Goal: Navigation & Orientation: Find specific page/section

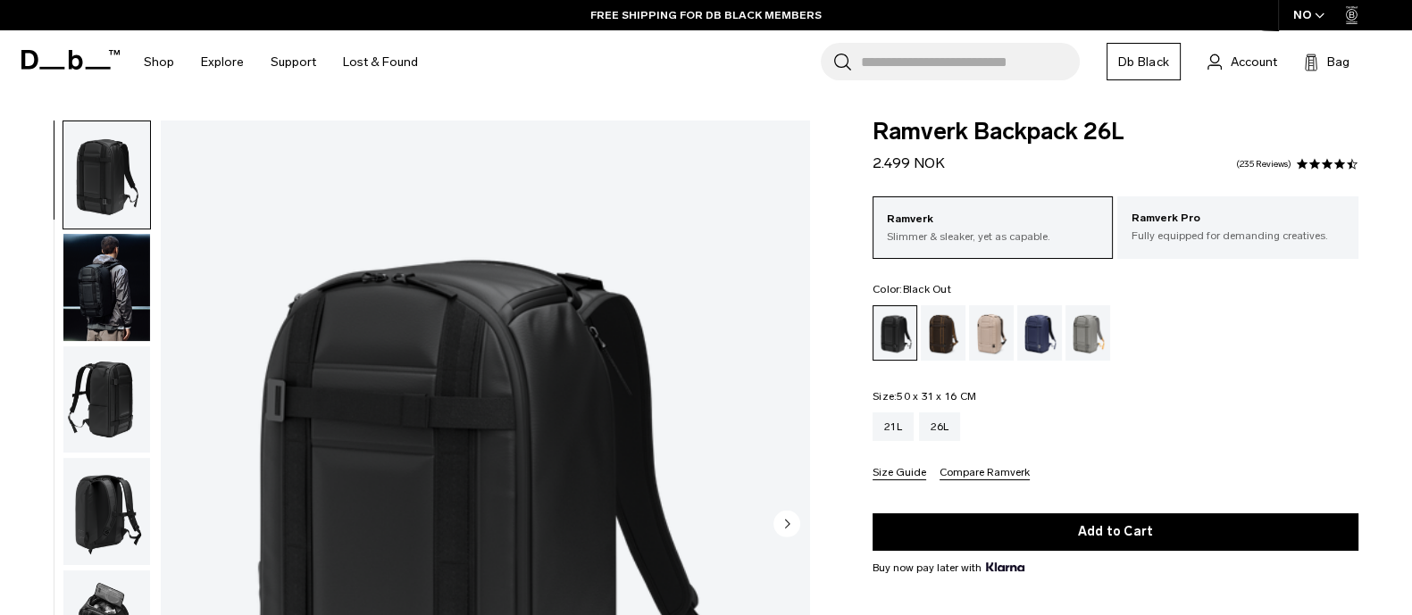
click at [45, 61] on icon at bounding box center [70, 60] width 98 height 20
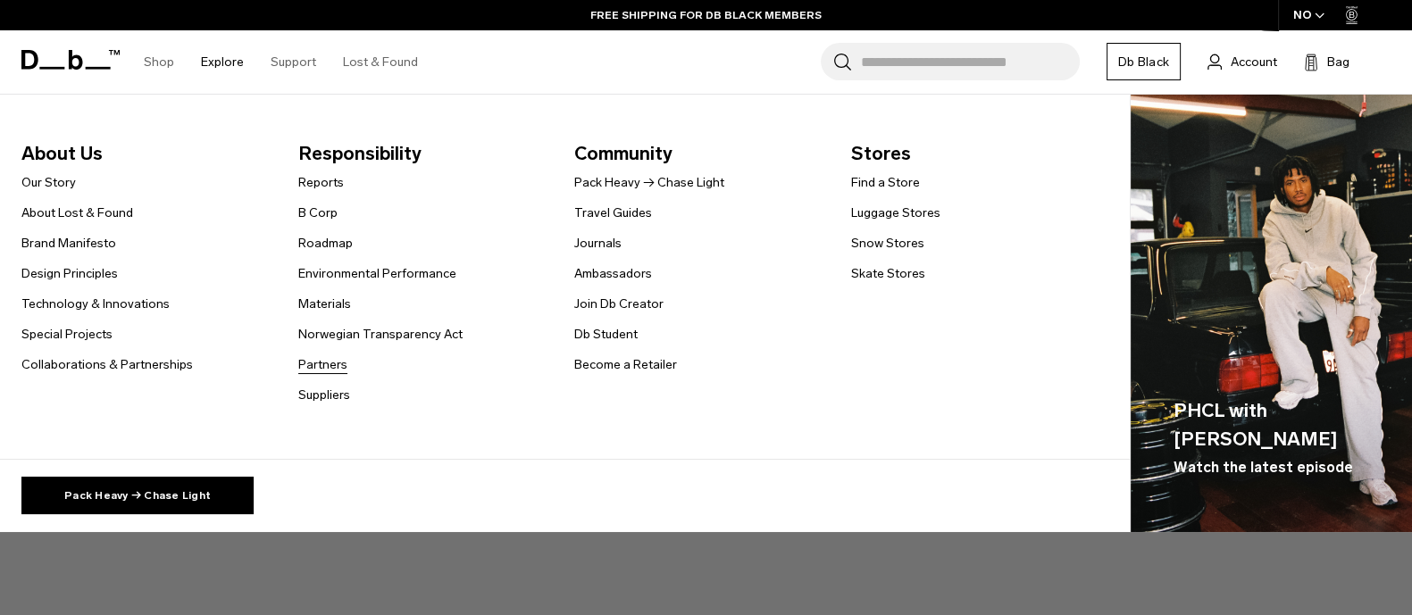
click at [317, 363] on link "Partners" at bounding box center [322, 364] width 49 height 19
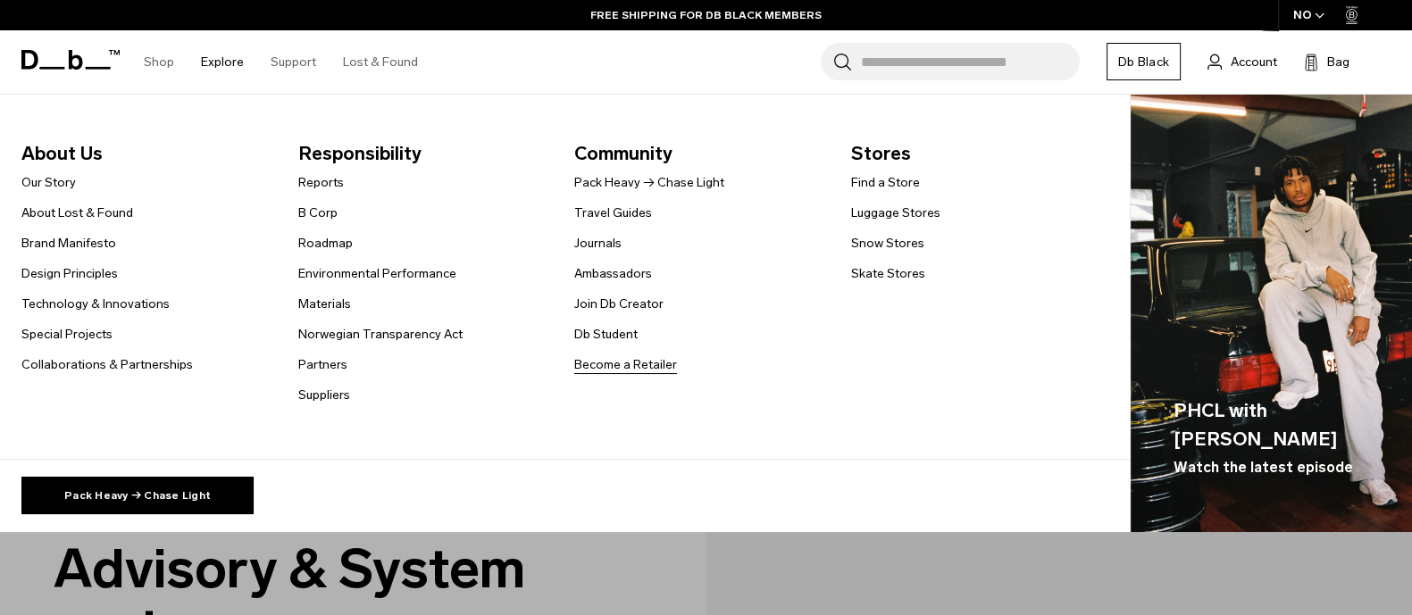
click at [606, 359] on link "Become a Retailer" at bounding box center [625, 364] width 103 height 19
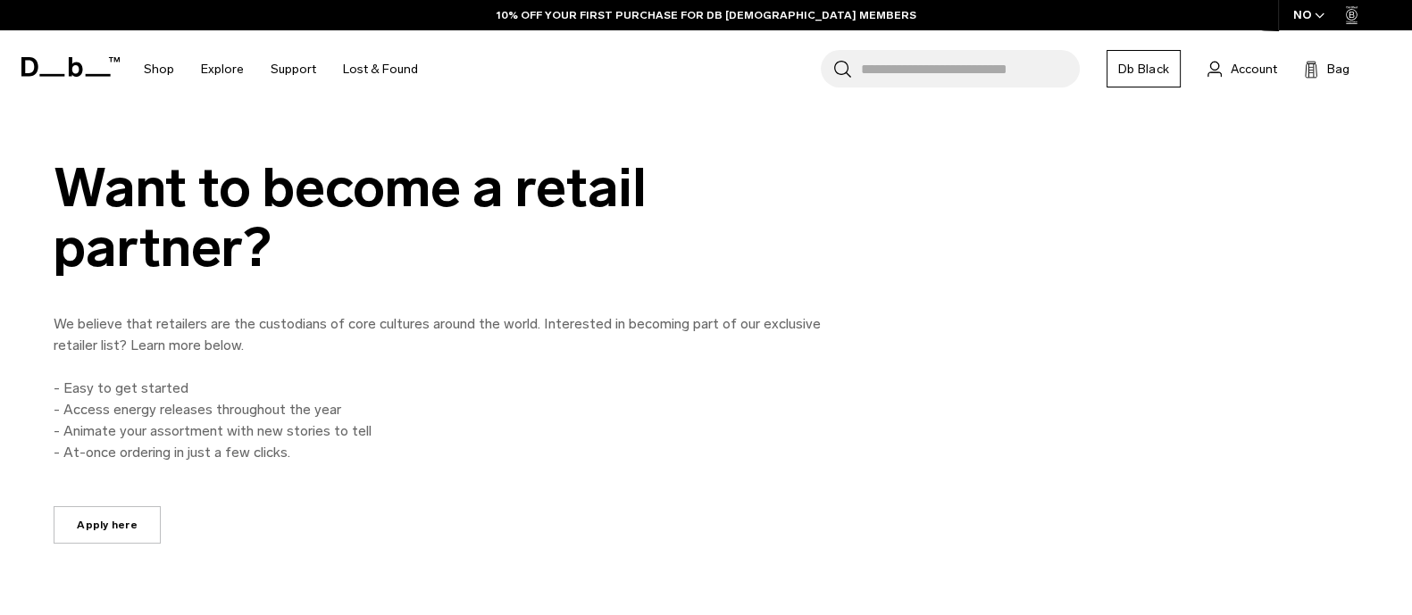
scroll to position [781, 0]
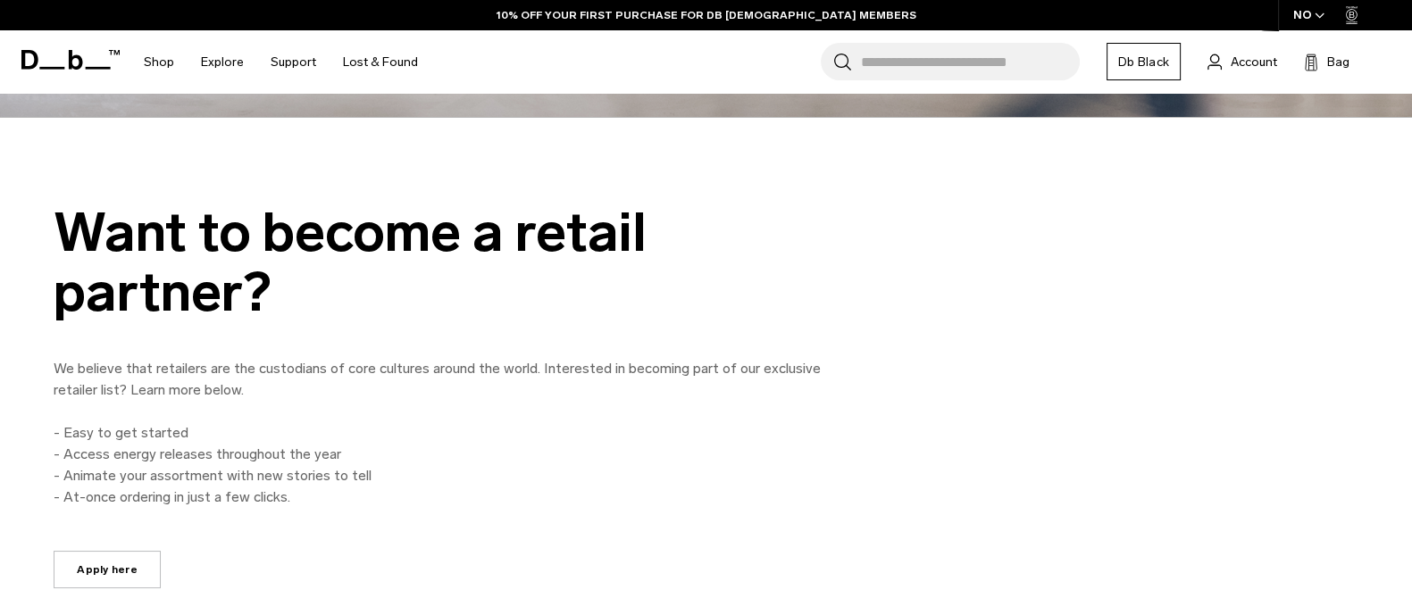
click at [367, 375] on p "We believe that retailers are the custodians of core cultures around the world.…" at bounding box center [456, 379] width 804 height 43
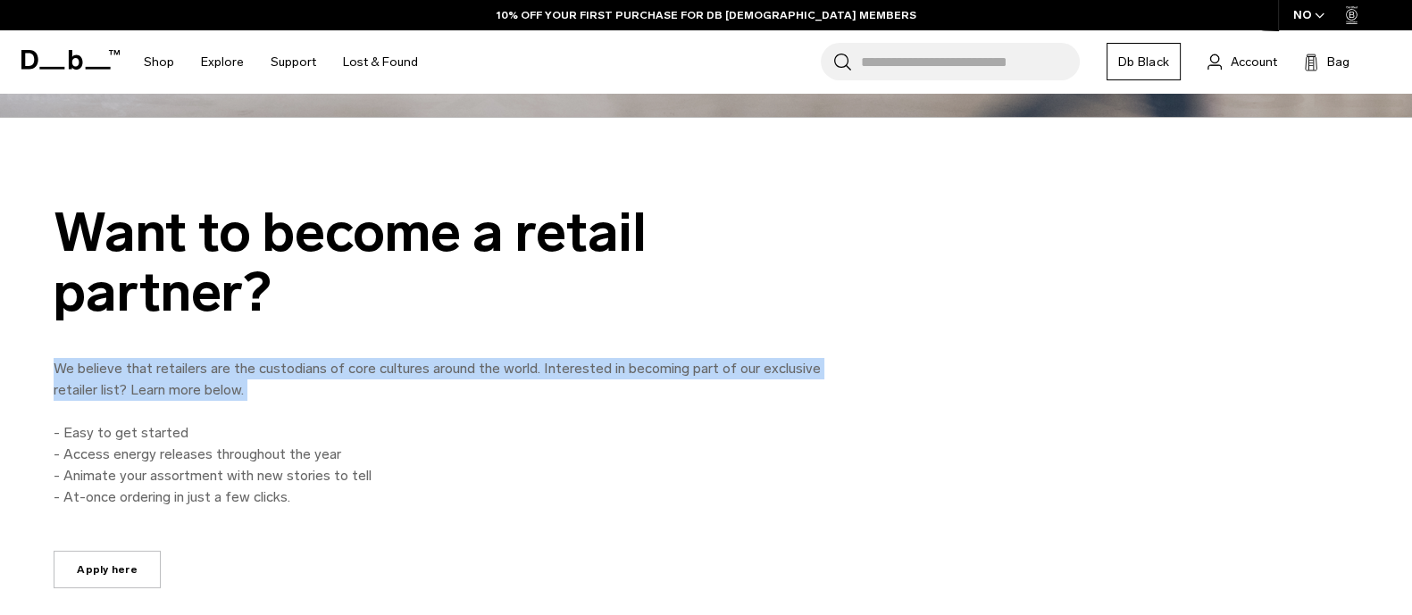
click at [367, 375] on p "We believe that retailers are the custodians of core cultures around the world.…" at bounding box center [456, 379] width 804 height 43
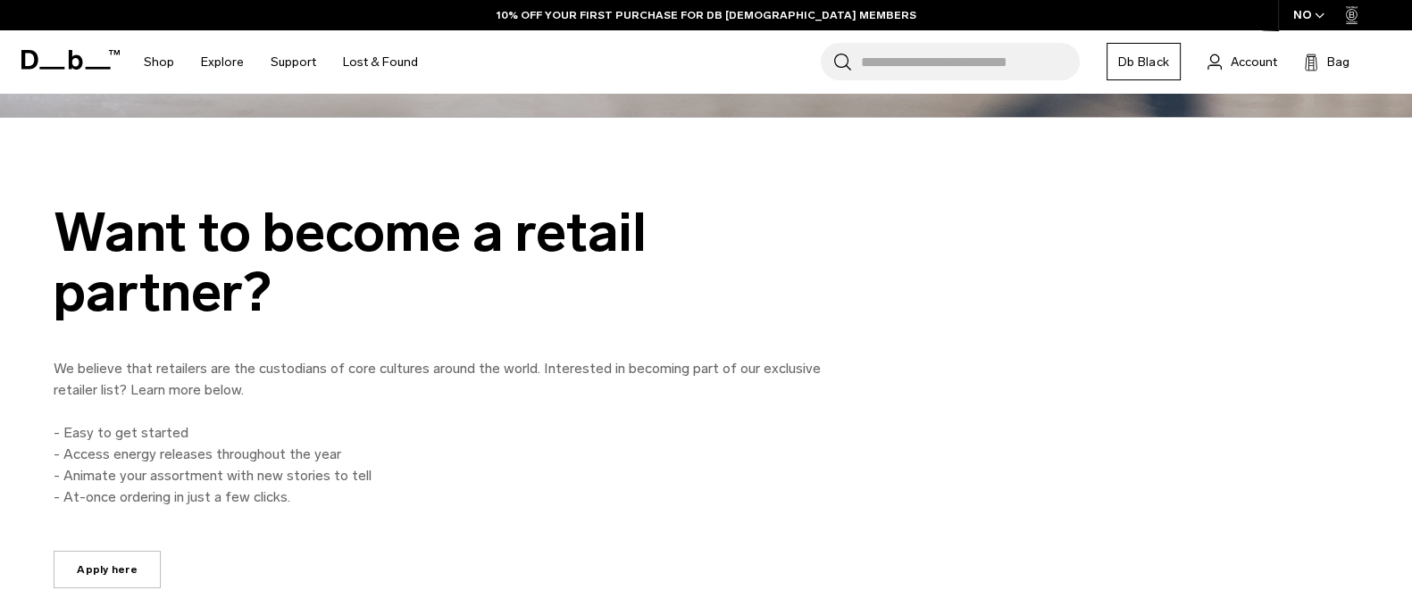
click at [362, 405] on div "We believe that retailers are the custodians of core cultures around the world.…" at bounding box center [456, 433] width 804 height 150
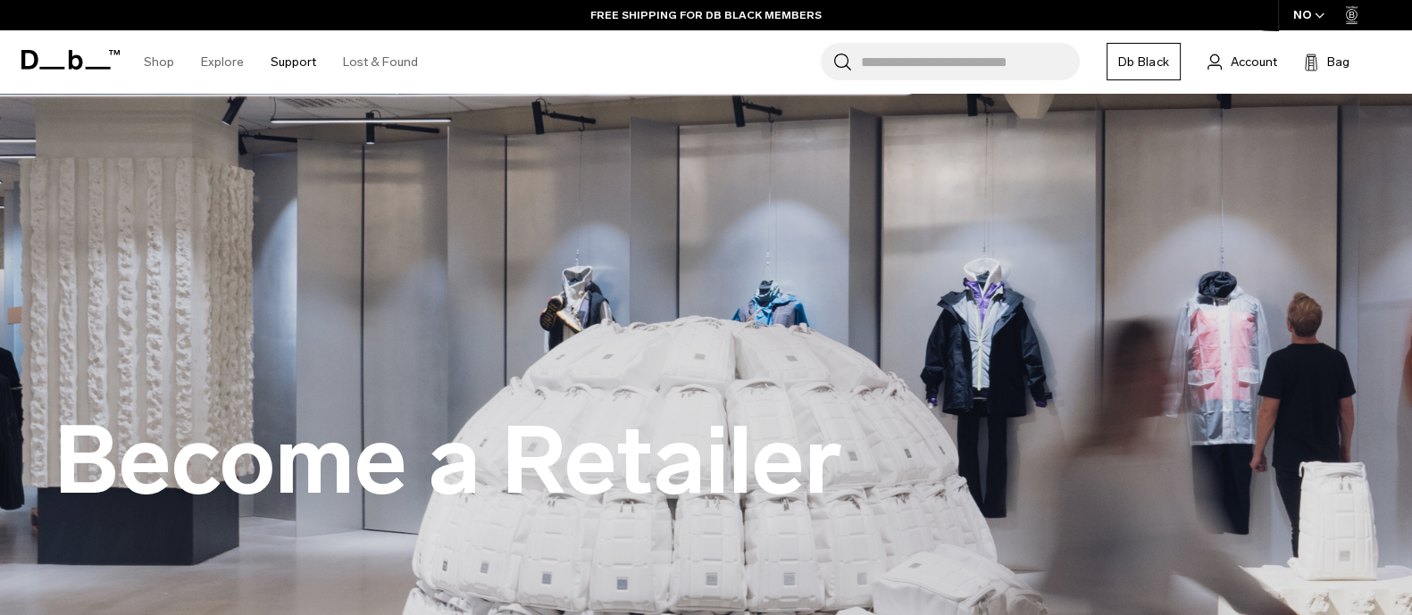
scroll to position [0, 0]
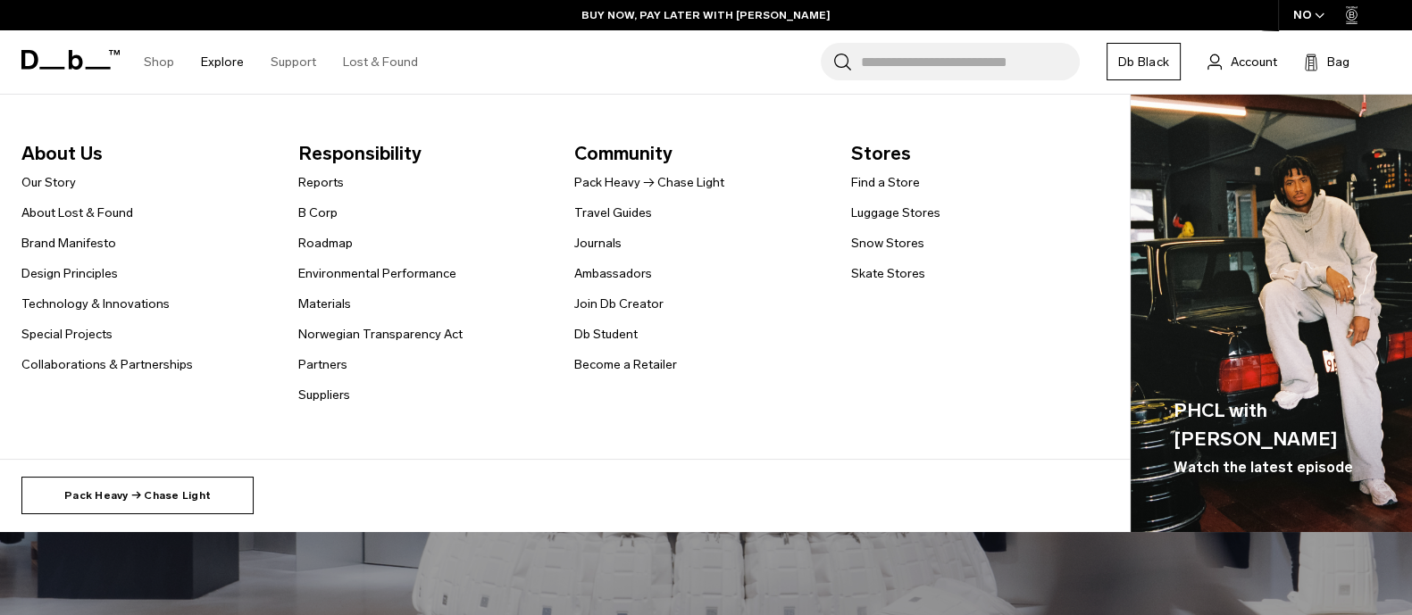
click at [164, 489] on link "Pack Heavy → Chase Light" at bounding box center [137, 496] width 232 height 38
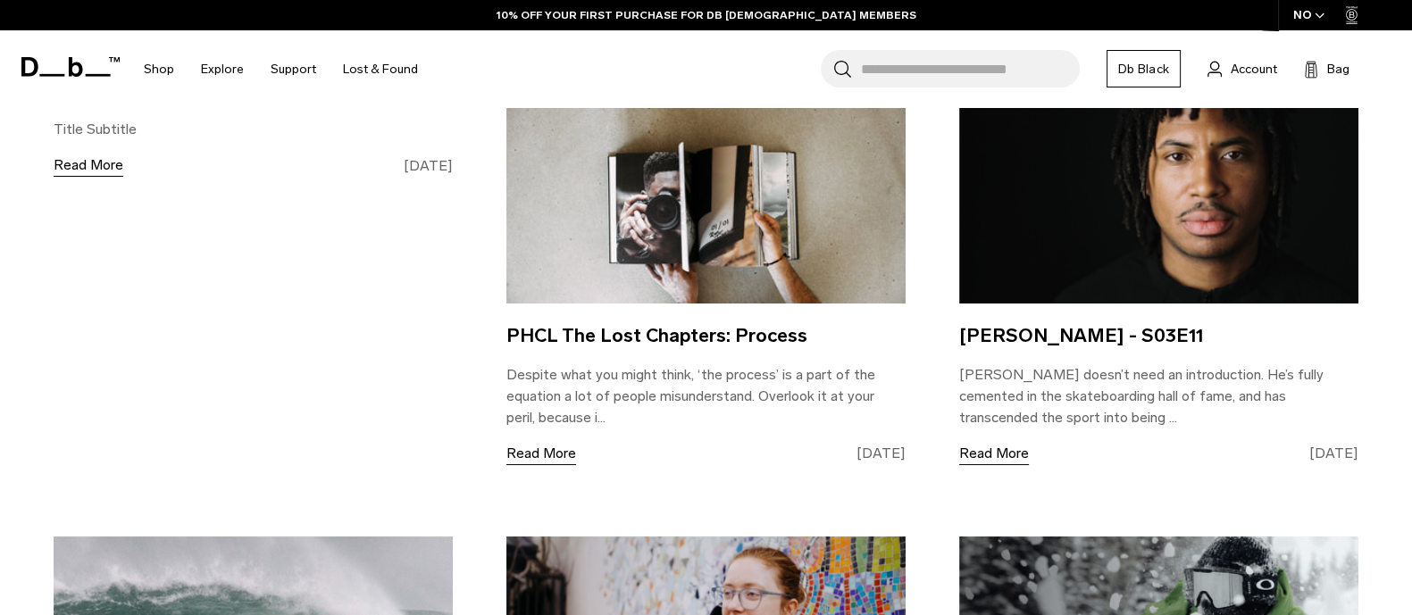
scroll to position [1340, 0]
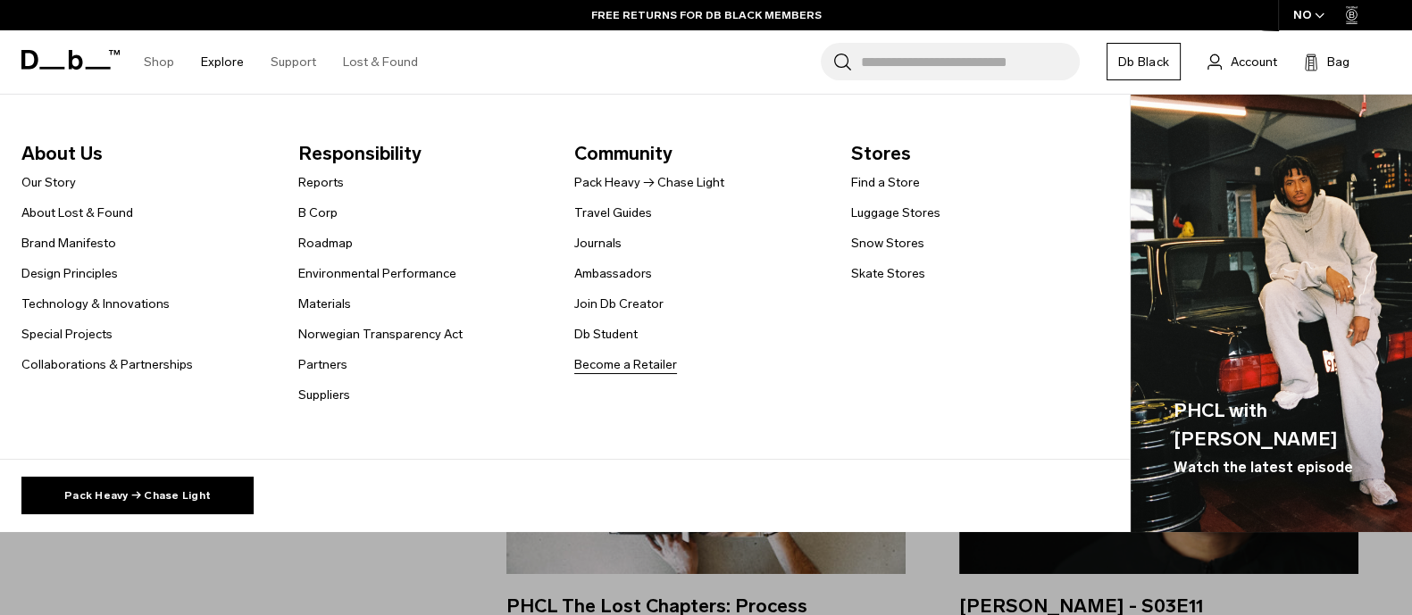
click at [630, 367] on link "Become a Retailer" at bounding box center [625, 364] width 103 height 19
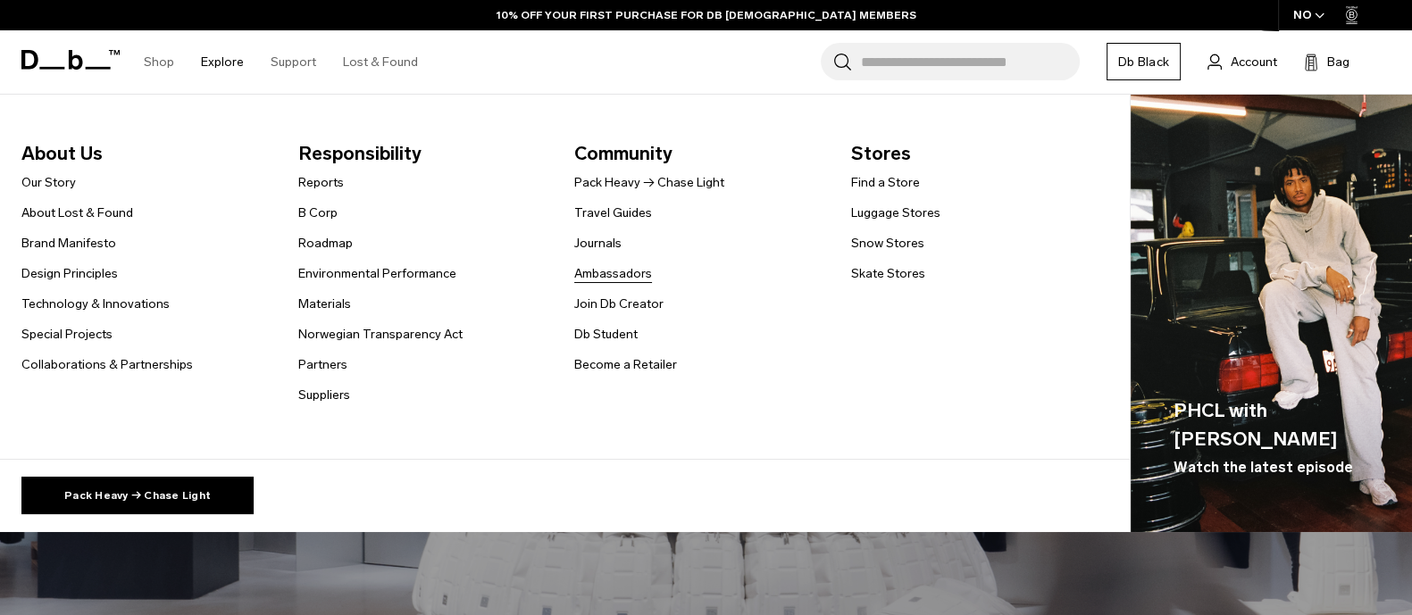
click at [614, 264] on link "Ambassadors" at bounding box center [613, 273] width 78 height 19
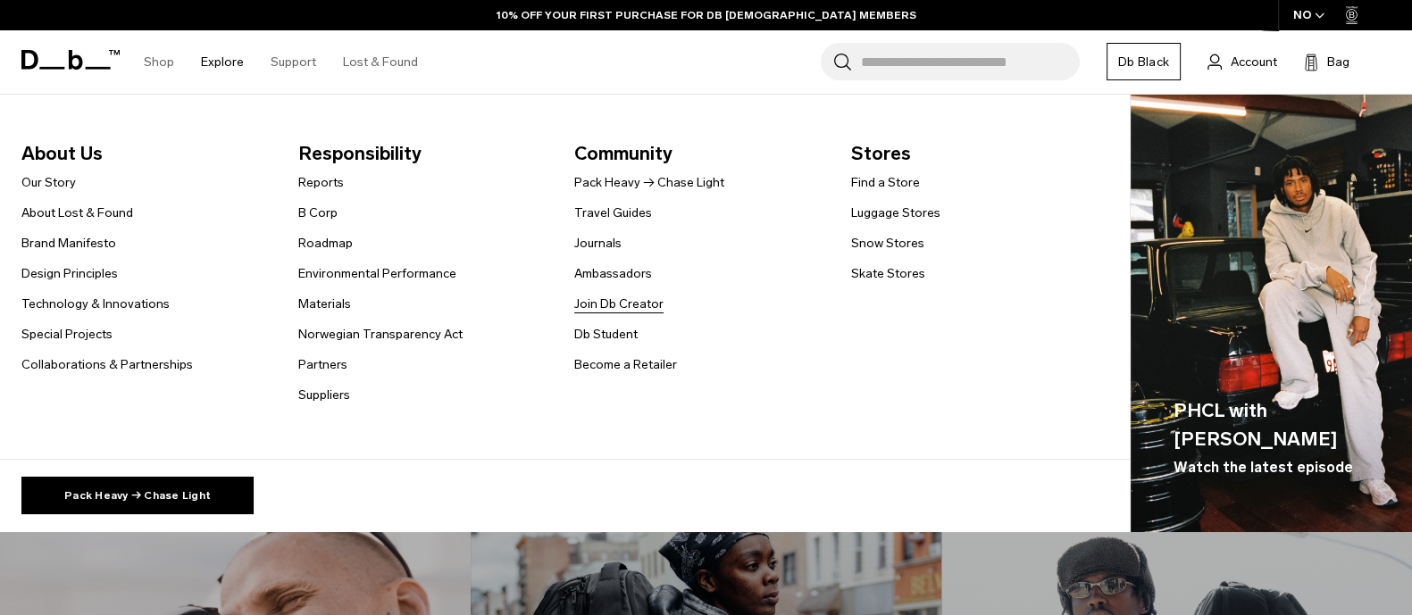
click at [602, 305] on link "Join Db Creator" at bounding box center [618, 304] width 89 height 19
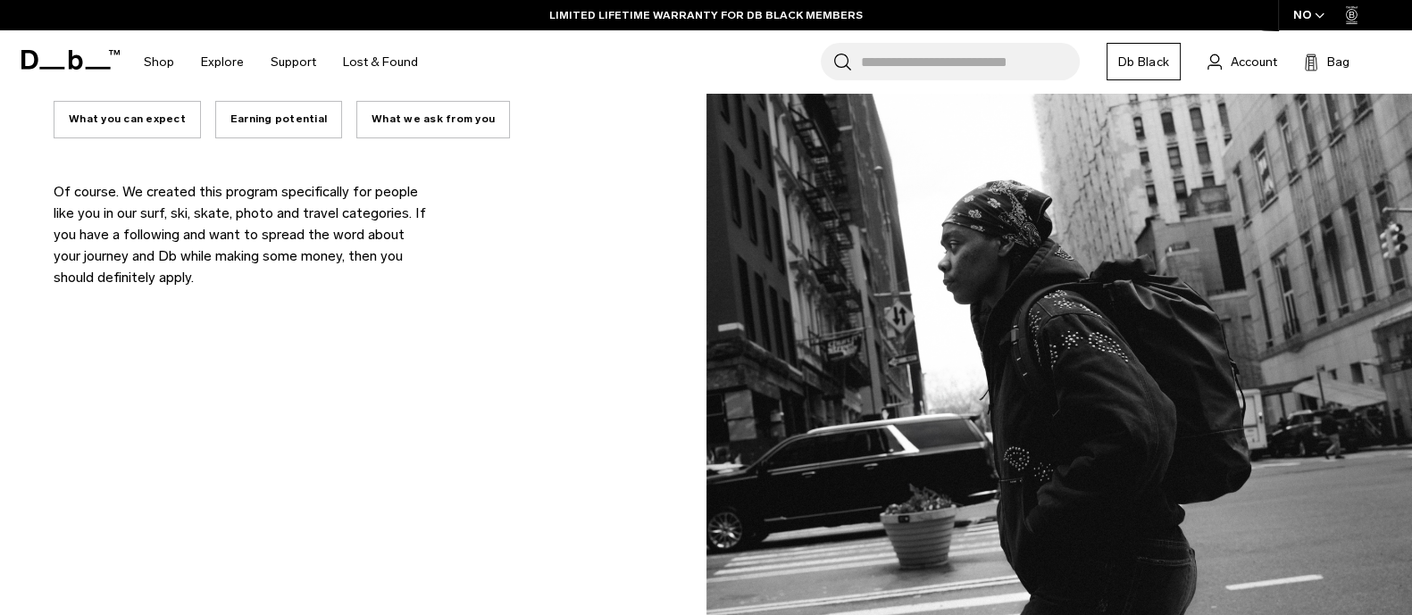
scroll to position [1228, 0]
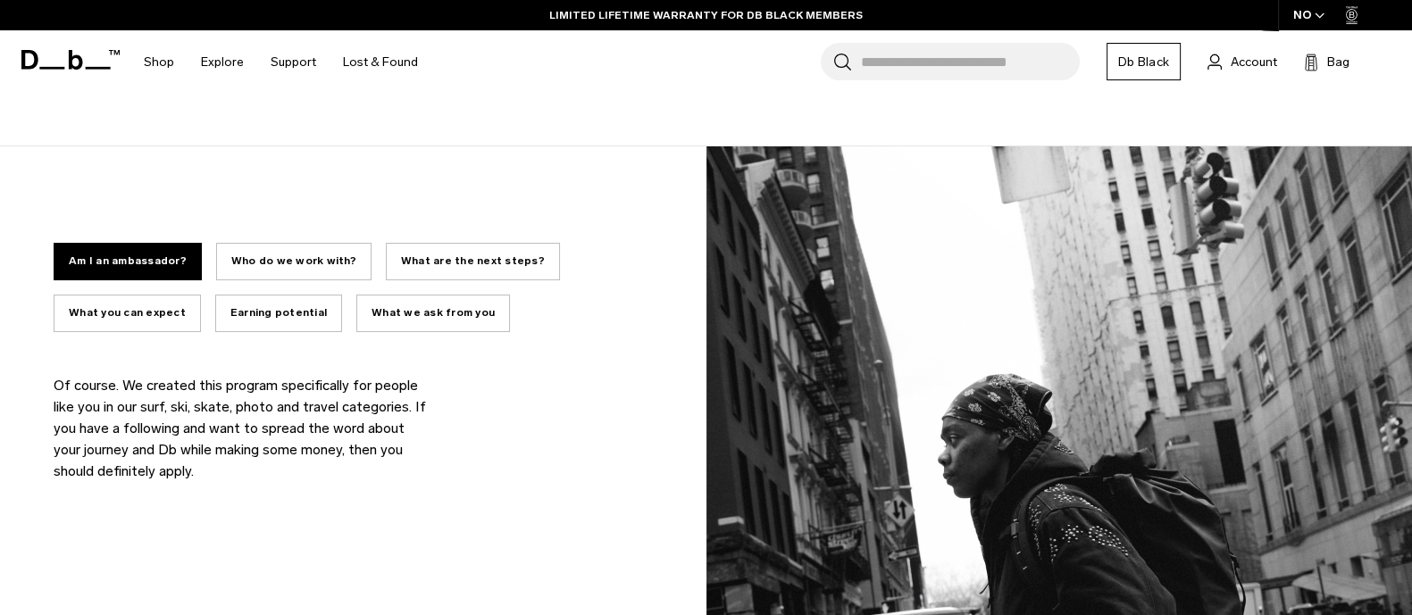
click at [399, 322] on button "What we ask from you" at bounding box center [433, 314] width 154 height 38
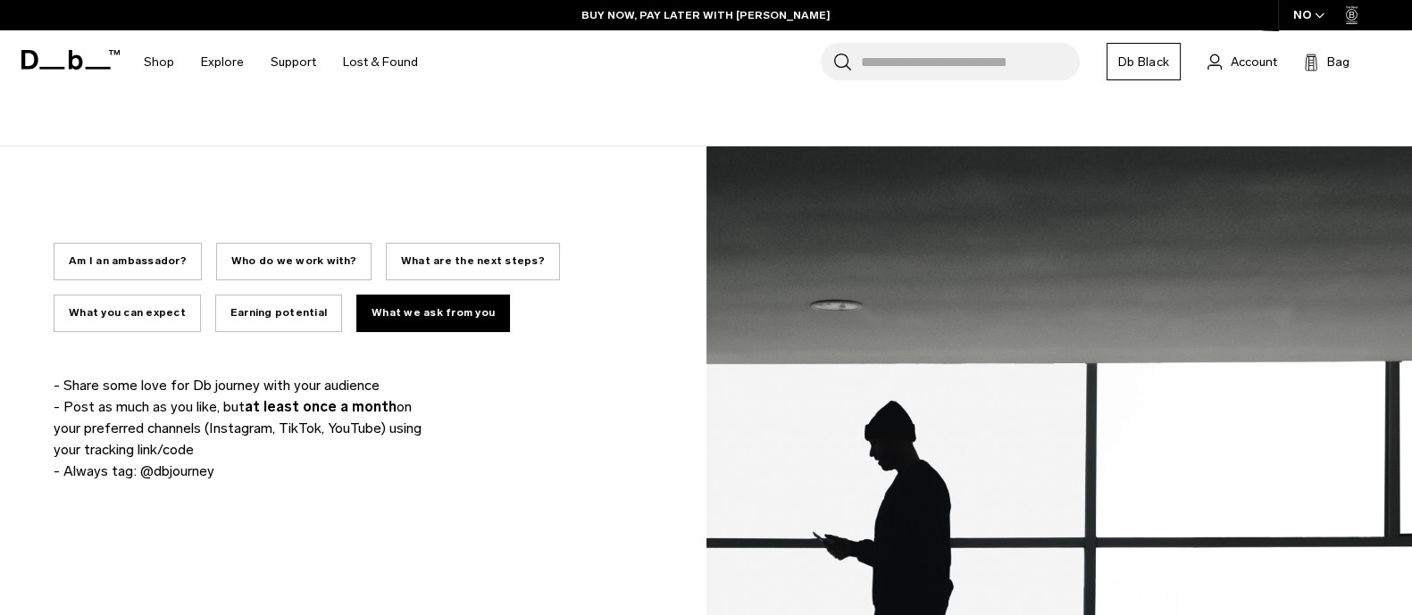
click at [174, 380] on p "- Share some love for Db journey with your audience - Post as much as you like,…" at bounding box center [241, 428] width 375 height 107
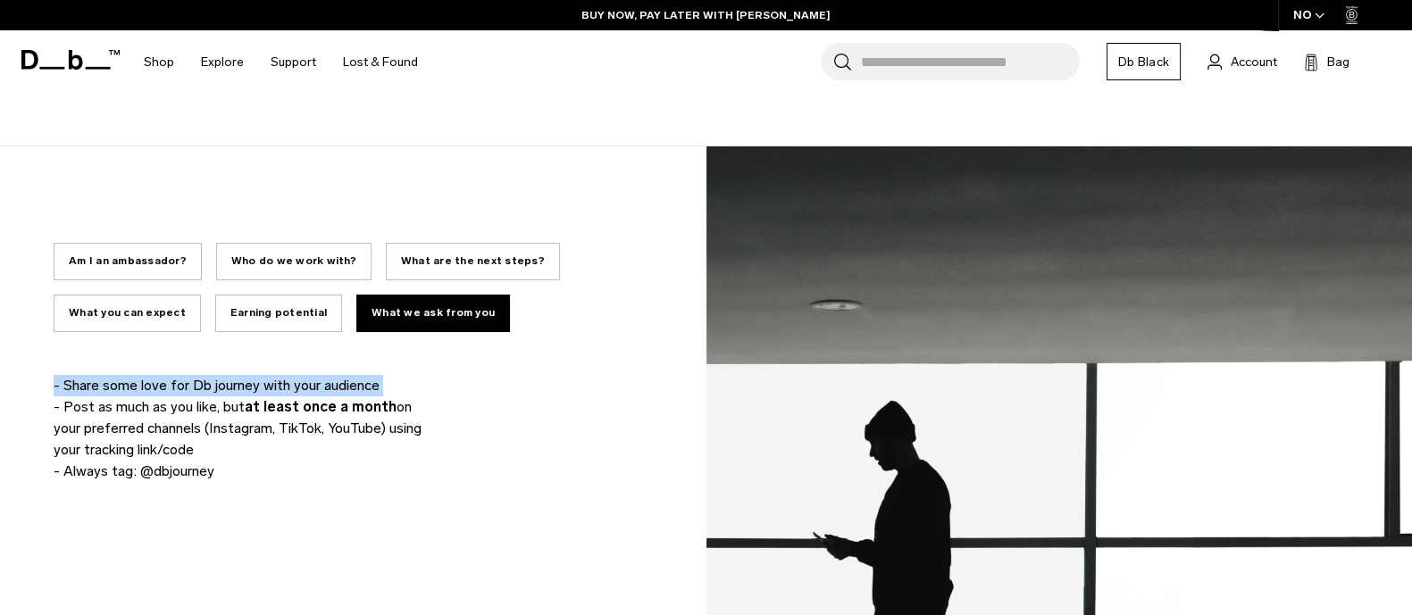
click at [174, 380] on p "- Share some love for Db journey with your audience - Post as much as you like,…" at bounding box center [241, 428] width 375 height 107
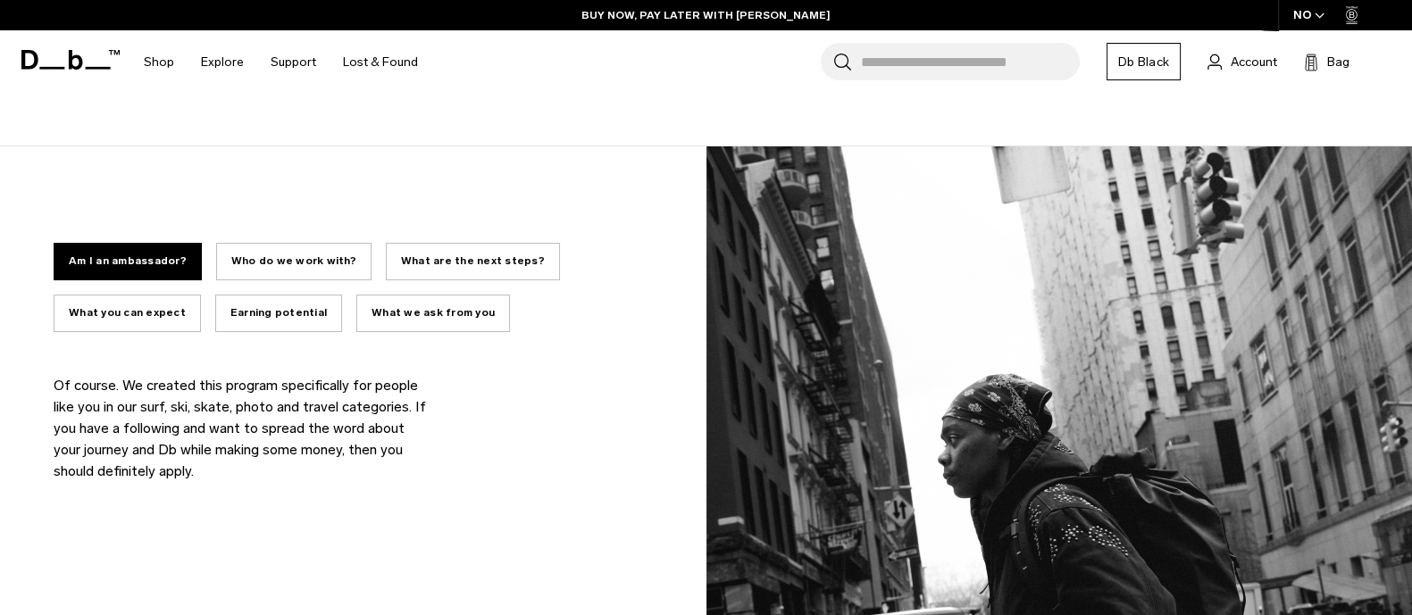
click at [415, 314] on button "What we ask from you" at bounding box center [433, 314] width 154 height 38
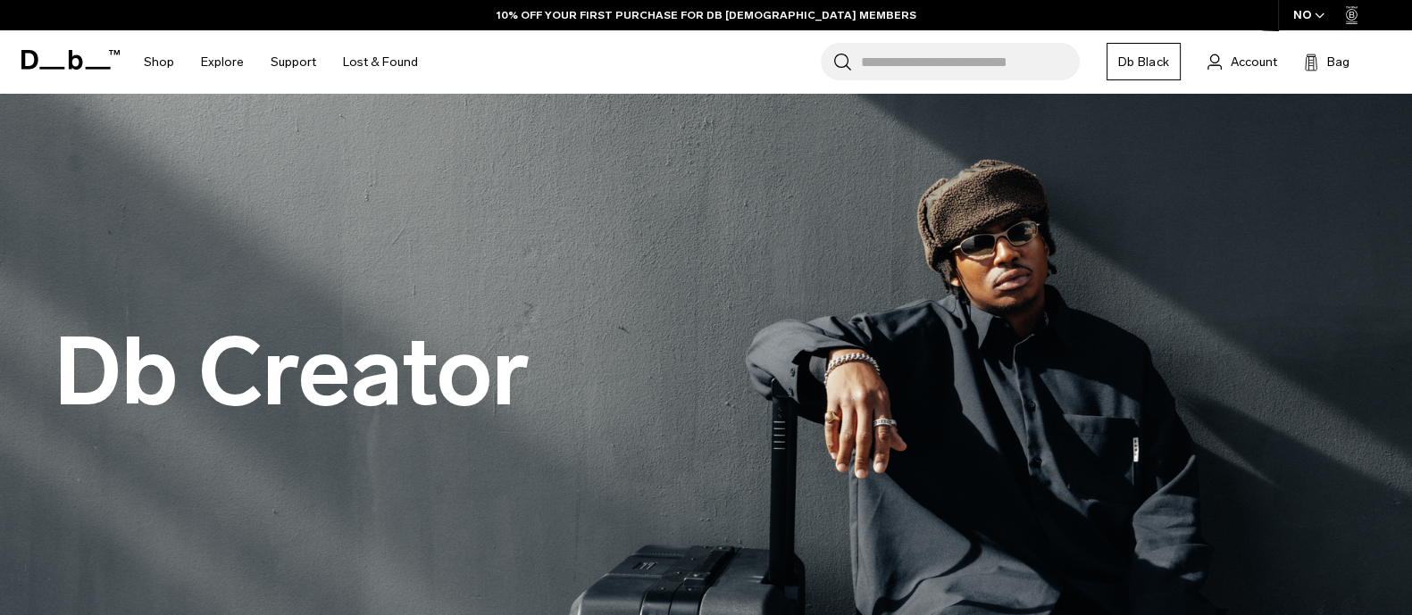
scroll to position [0, 0]
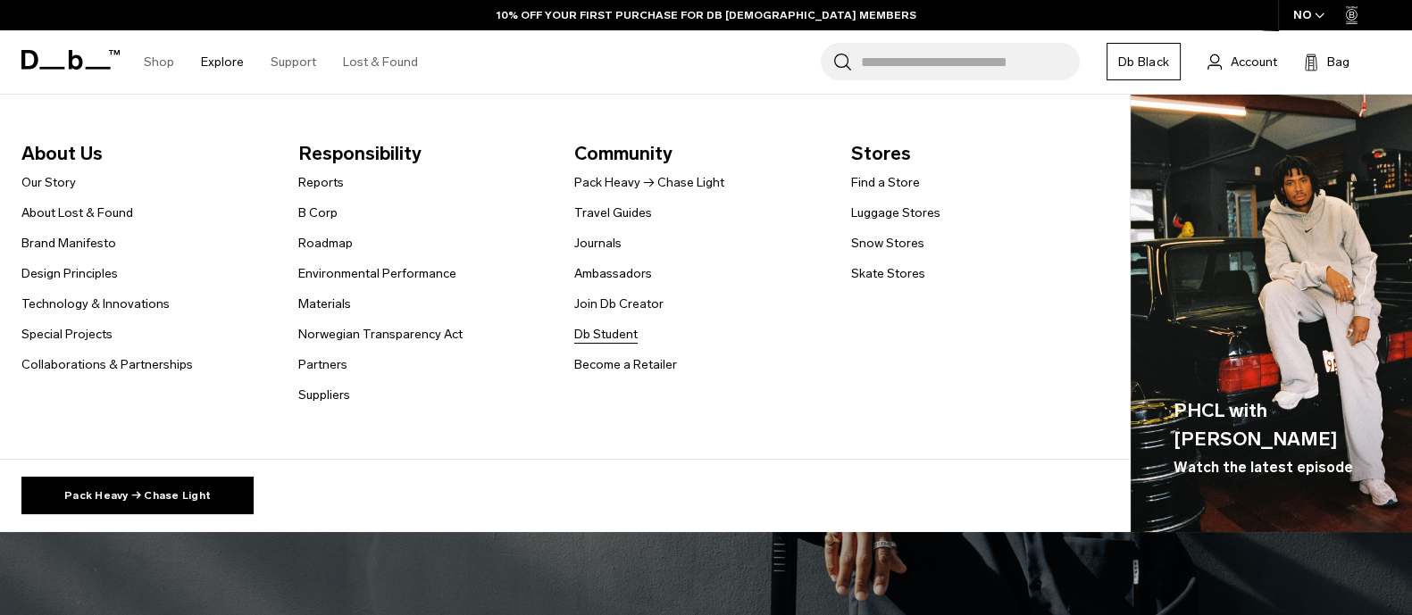
click at [593, 338] on link "Db Student" at bounding box center [605, 334] width 63 height 19
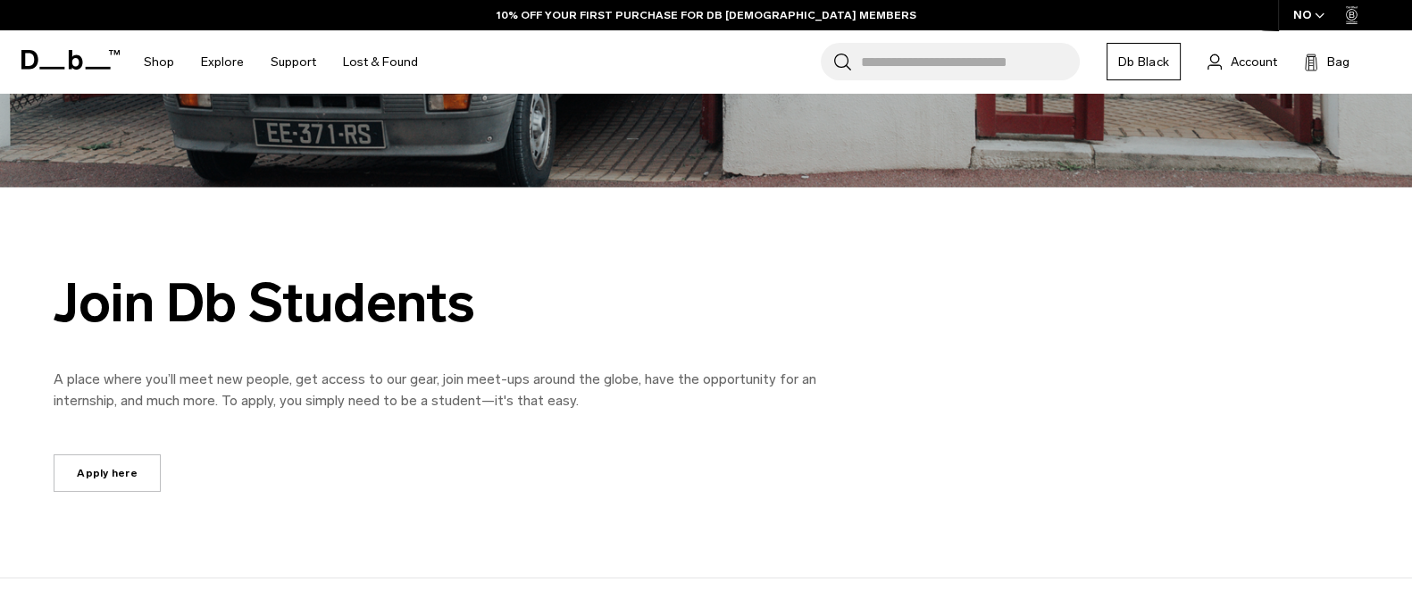
click at [299, 395] on p "A place where you’ll meet new people, get access to our gear, join meet-ups aro…" at bounding box center [456, 390] width 804 height 43
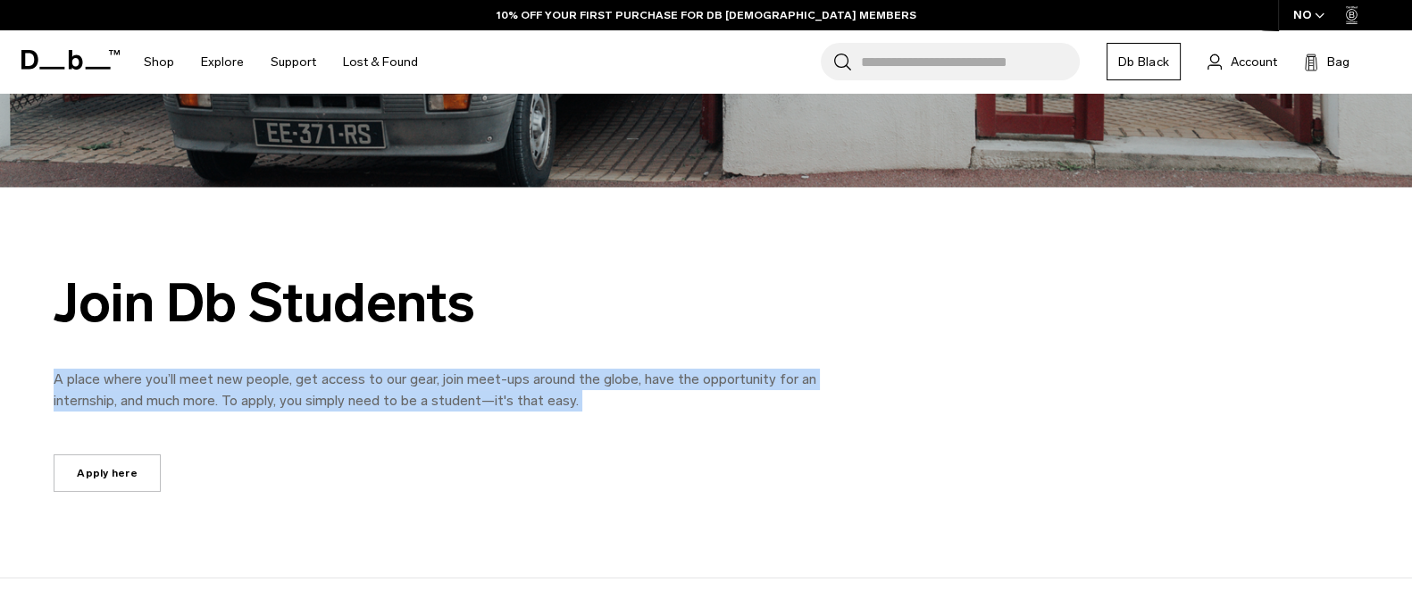
click at [299, 395] on p "A place where you’ll meet new people, get access to our gear, join meet-ups aro…" at bounding box center [456, 390] width 804 height 43
click at [475, 443] on div "Join Db Students A place where you’ll meet new people, get access to our gear, …" at bounding box center [706, 382] width 1412 height 219
drag, startPoint x: 53, startPoint y: 373, endPoint x: 675, endPoint y: 406, distance: 623.4
click at [675, 406] on div "Join Db Students A place where you’ll meet new people, get access to our gear, …" at bounding box center [706, 382] width 1412 height 219
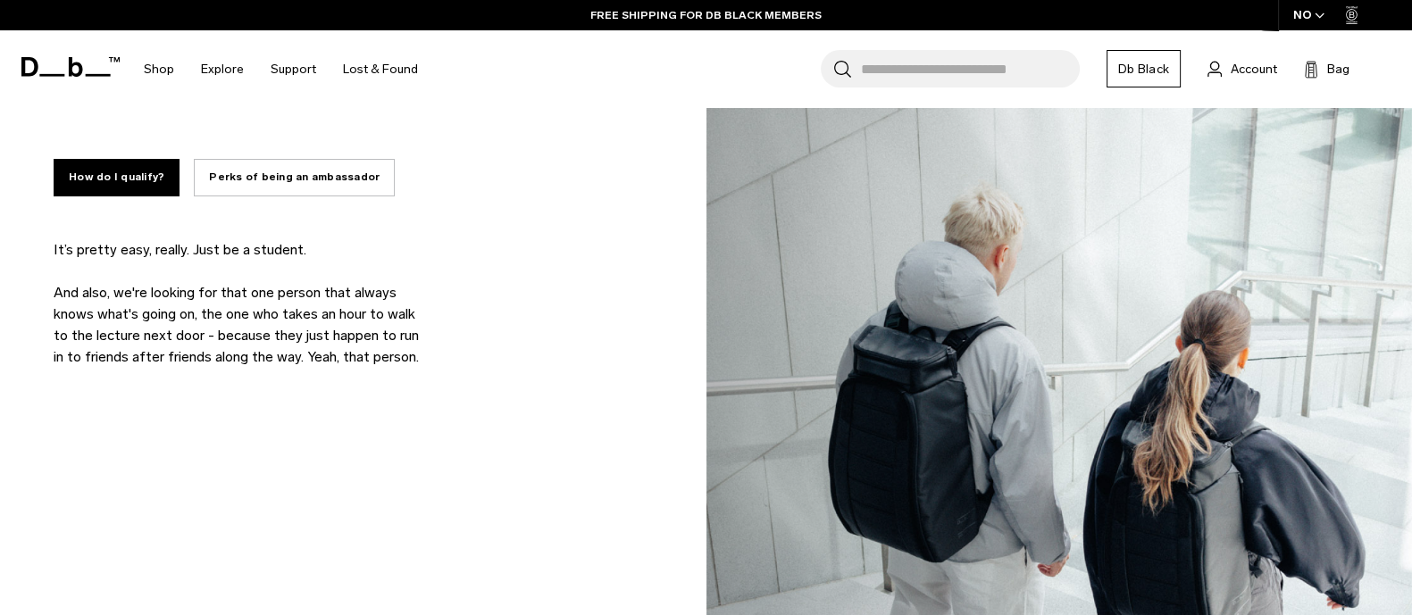
scroll to position [1116, 0]
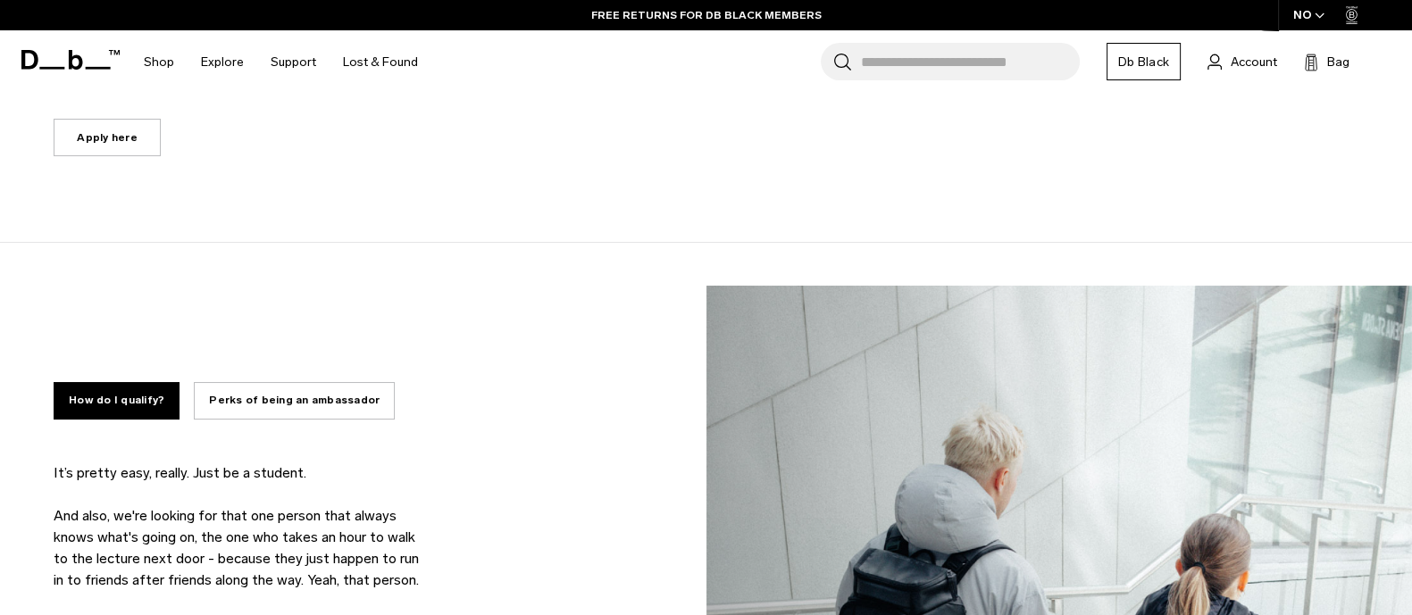
click at [297, 397] on button "Perks of being an ambassador" at bounding box center [294, 401] width 201 height 38
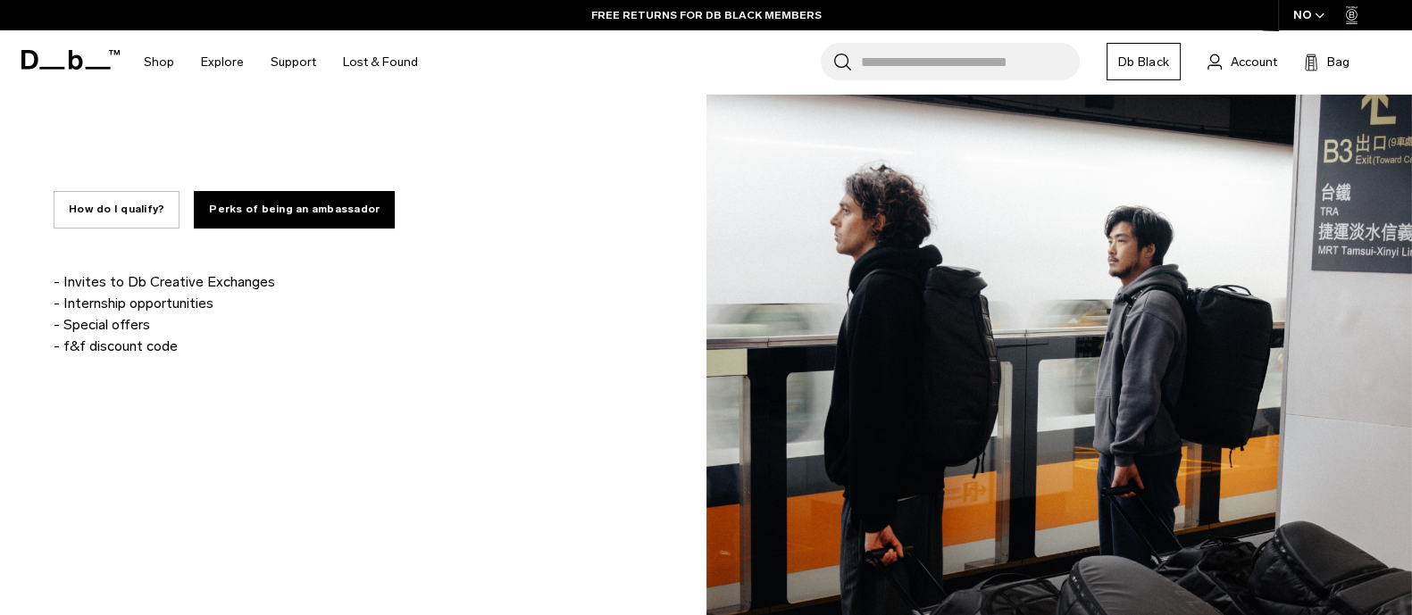
scroll to position [1340, 0]
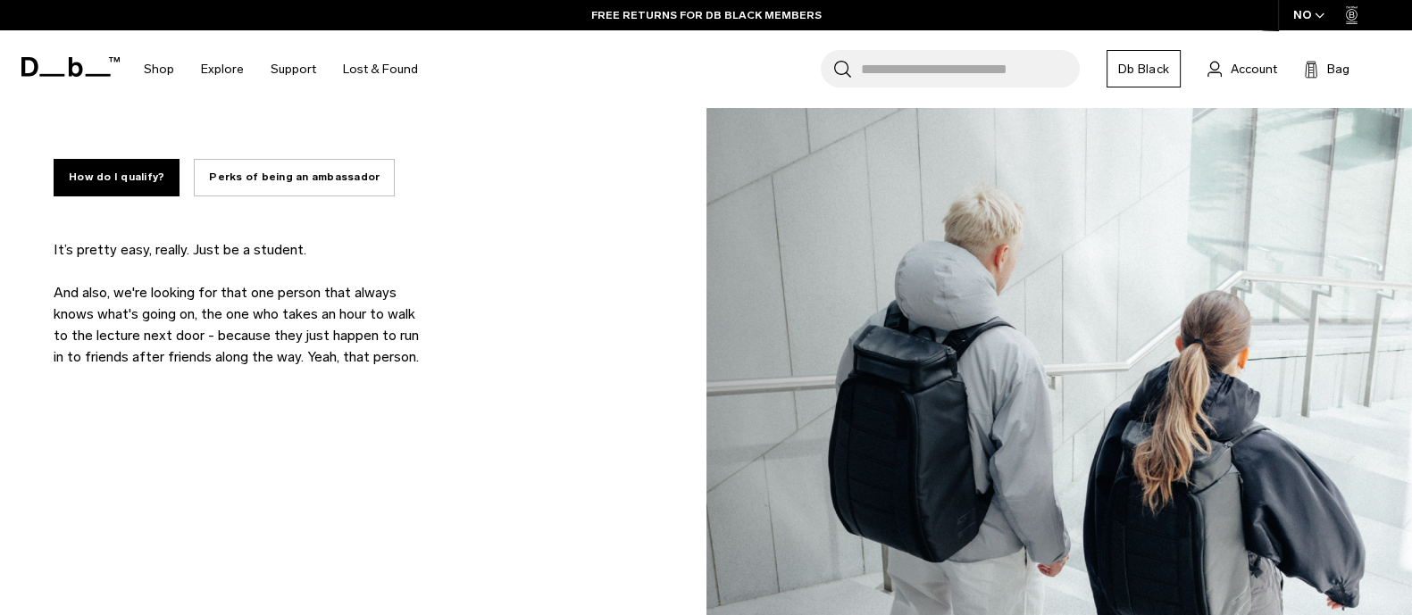
click at [269, 178] on button "Perks of being an ambassador" at bounding box center [294, 178] width 201 height 38
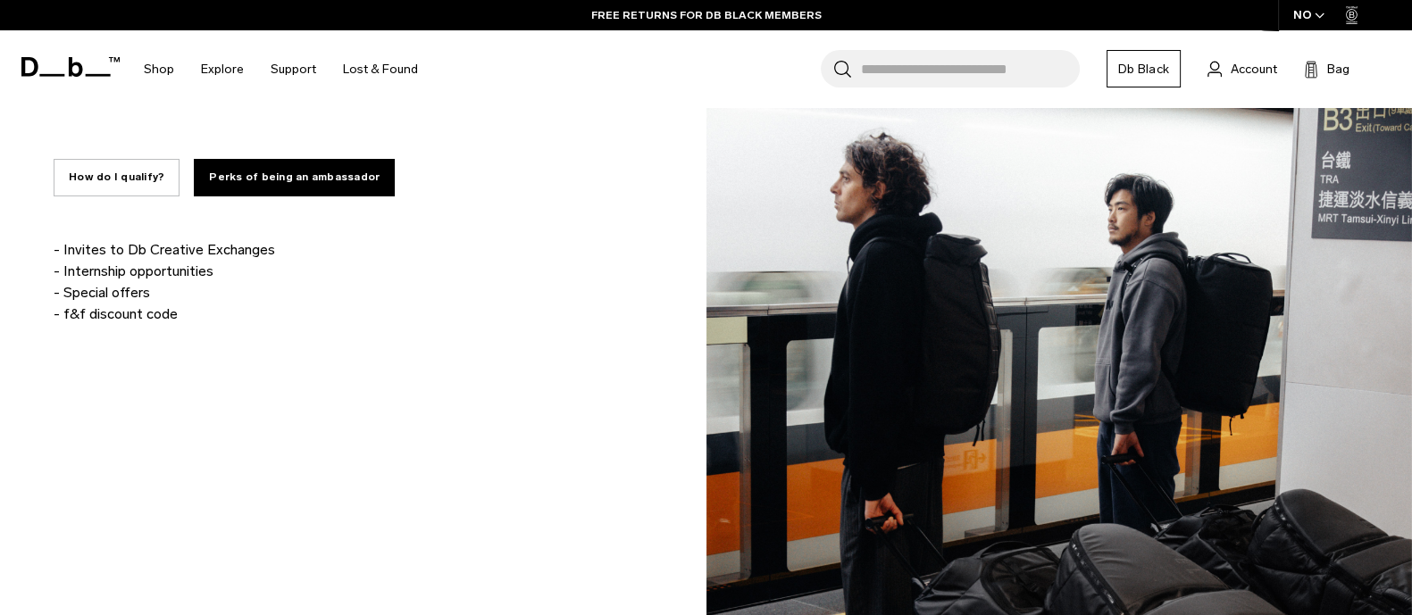
click at [126, 317] on p "- Invites to Db Creative Exchanges - Internship opportunities - Special offers …" at bounding box center [241, 282] width 375 height 86
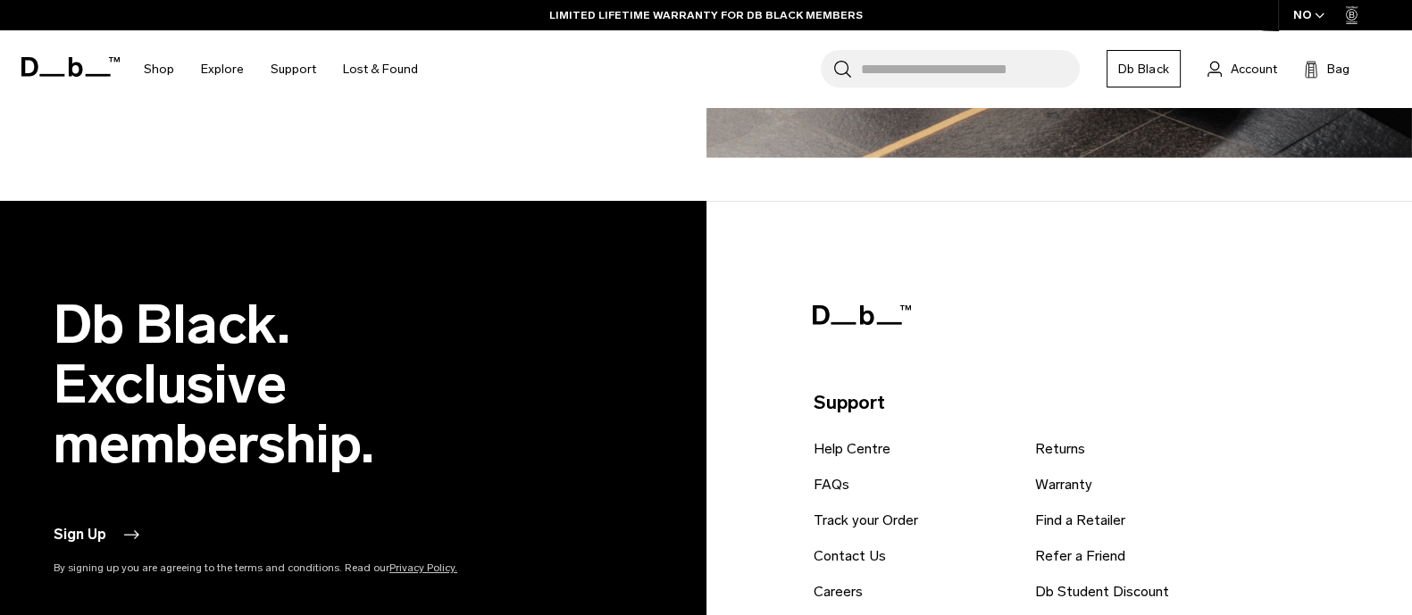
scroll to position [2344, 0]
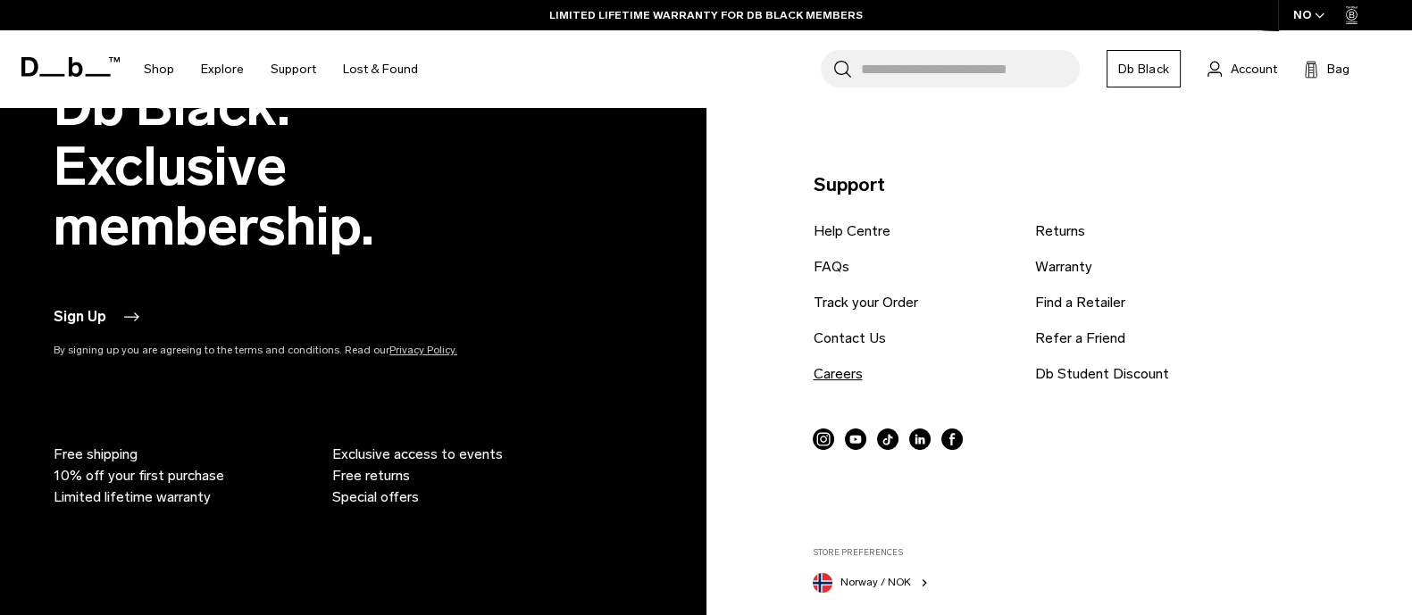
click at [832, 377] on link "Careers" at bounding box center [837, 373] width 49 height 21
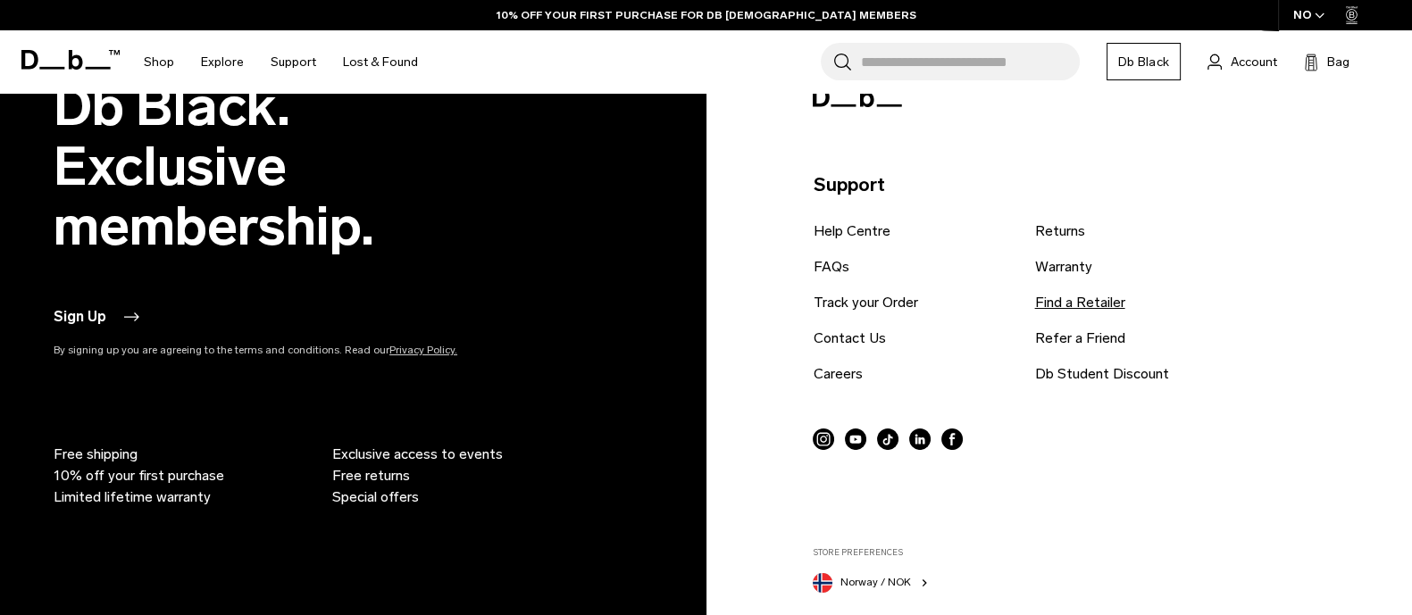
click at [1104, 299] on link "Find a Retailer" at bounding box center [1079, 302] width 90 height 21
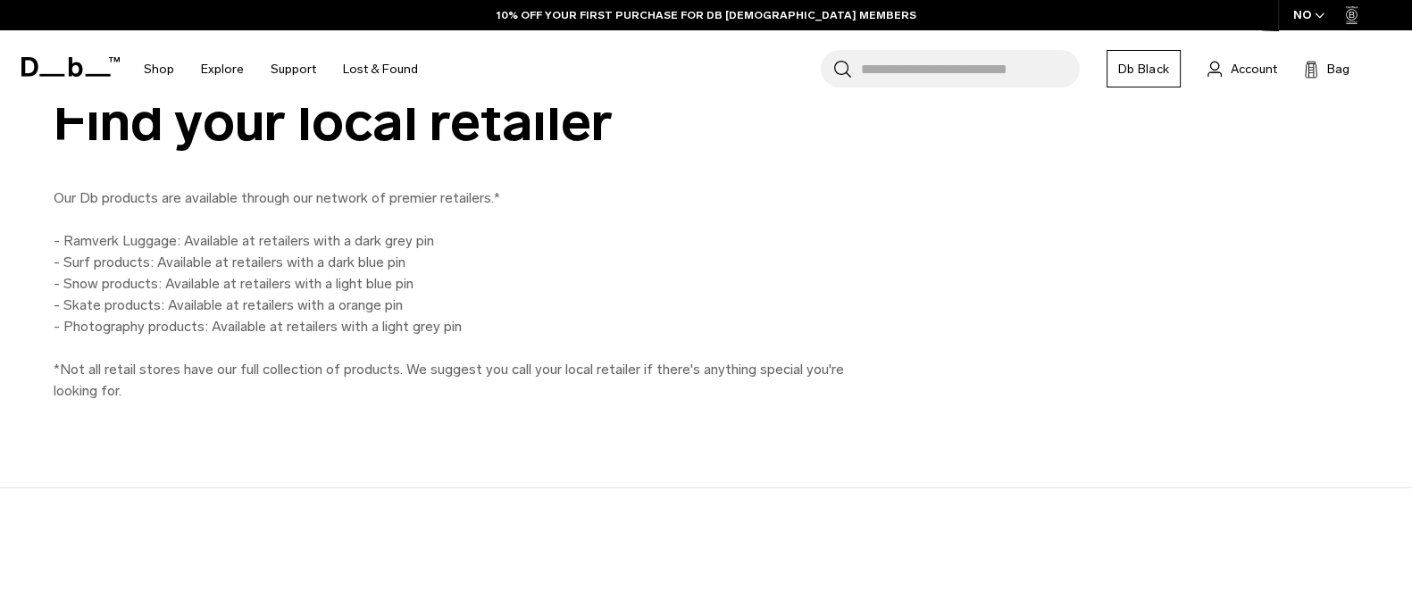
scroll to position [781, 0]
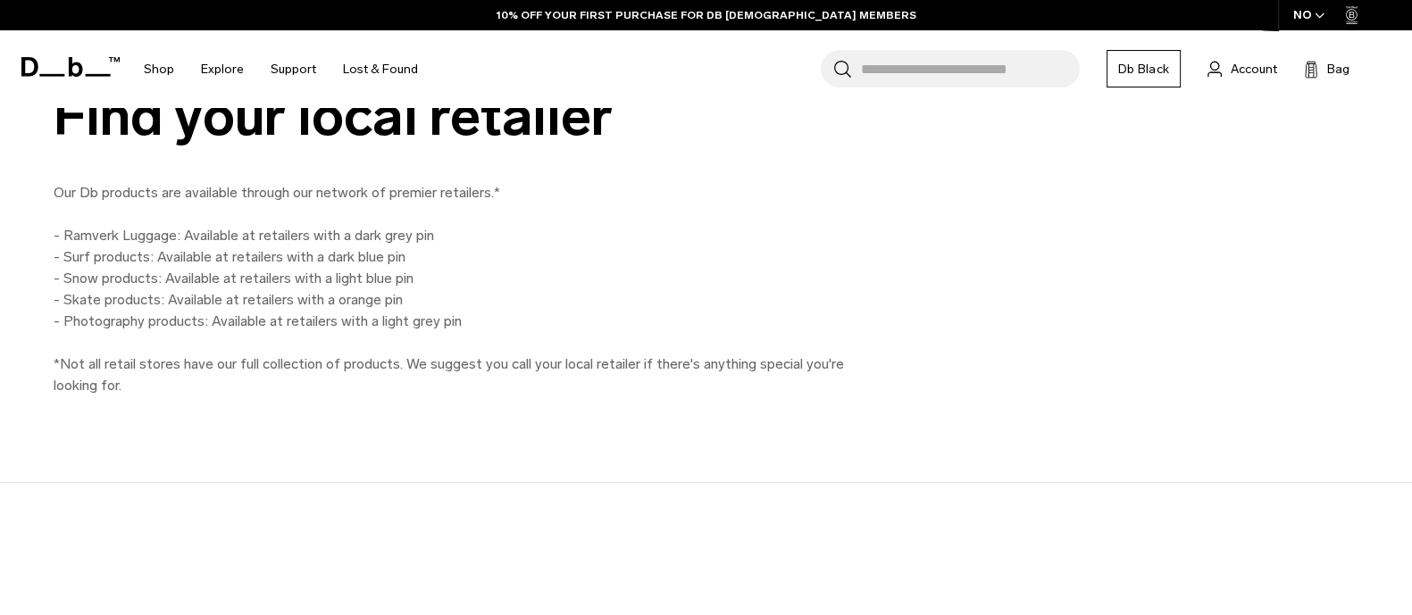
click at [387, 232] on p "Our Db products are available through our network of premier retailers.* - Ramv…" at bounding box center [456, 289] width 804 height 214
click at [443, 270] on p "Our Db products are available through our network of premier retailers.* - Ramv…" at bounding box center [456, 289] width 804 height 214
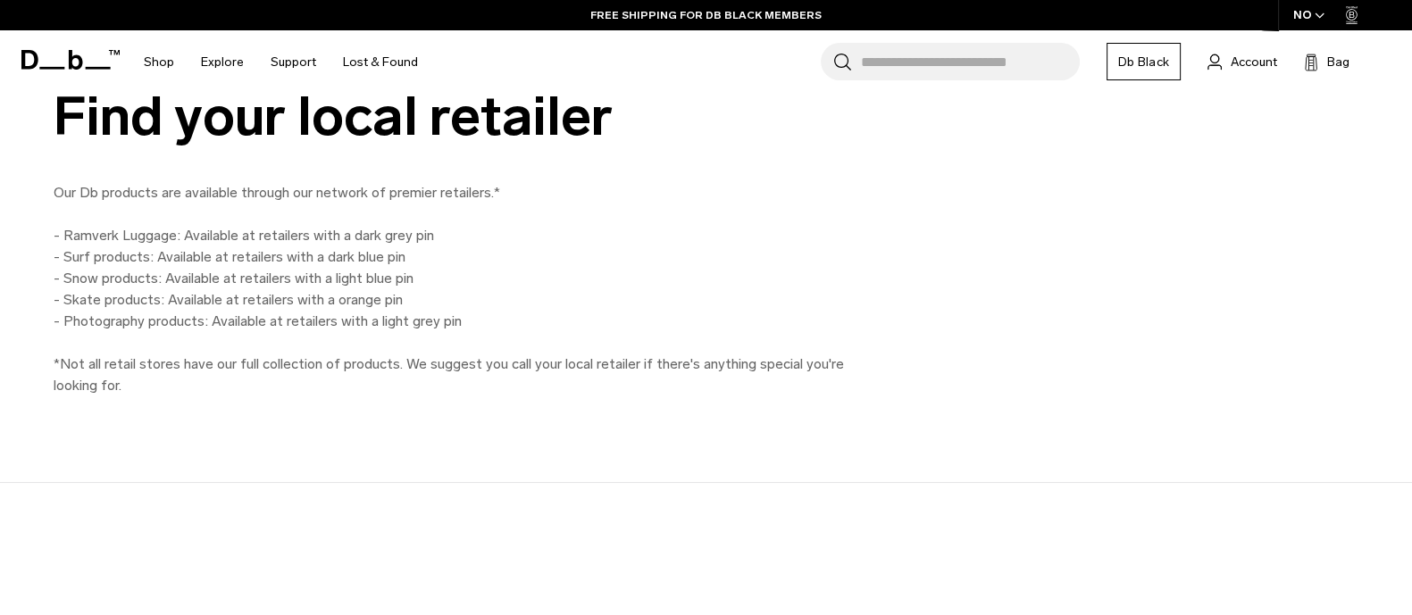
drag, startPoint x: 99, startPoint y: 266, endPoint x: 388, endPoint y: 296, distance: 290.0
click at [388, 296] on p "Our Db products are available through our network of premier retailers.* - Ramv…" at bounding box center [456, 289] width 804 height 214
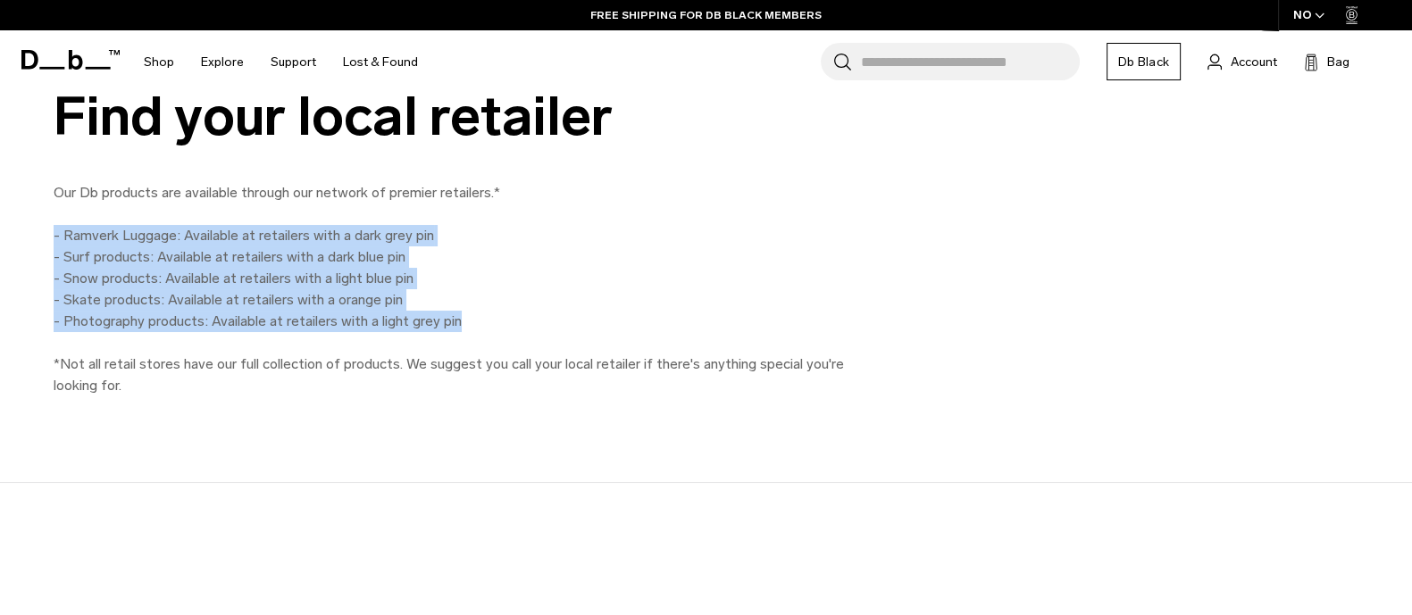
drag, startPoint x: 464, startPoint y: 322, endPoint x: 45, endPoint y: 234, distance: 429.0
click at [45, 234] on div "Find your local retailer Our Db products are available through our network of p…" at bounding box center [706, 242] width 1412 height 310
click at [179, 314] on p "Our Db products are available through our network of premier retailers.* - Ramv…" at bounding box center [456, 289] width 804 height 214
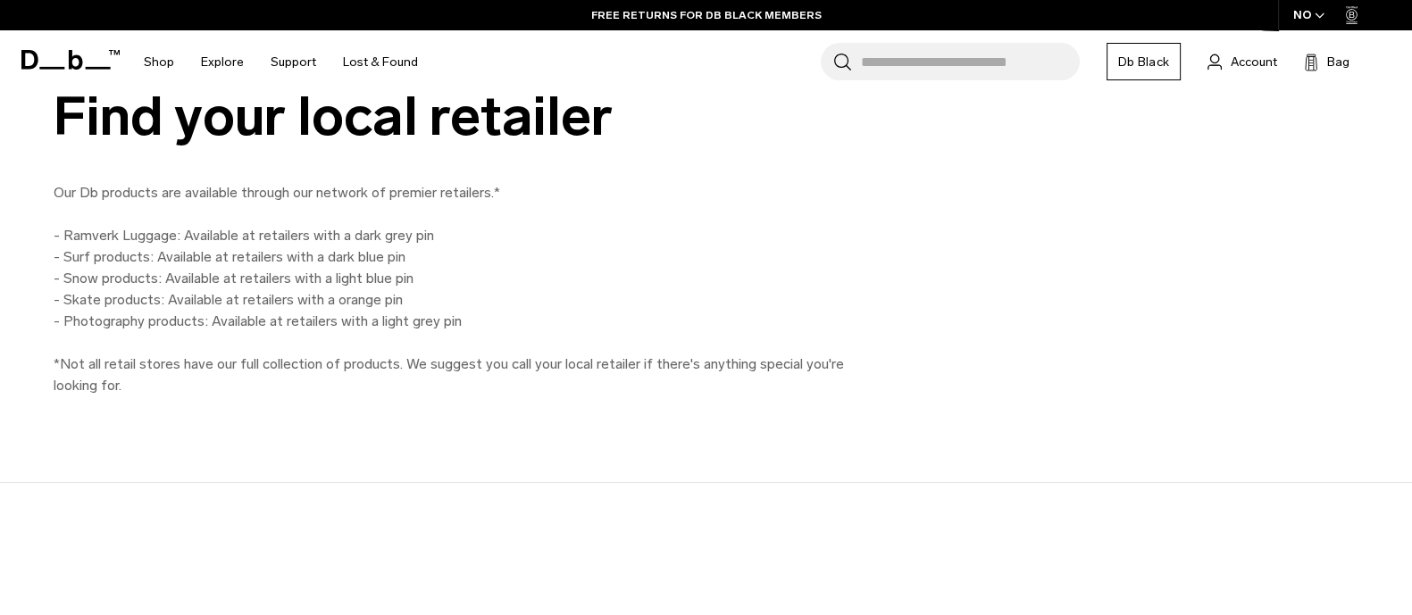
click at [207, 297] on p "Our Db products are available through our network of premier retailers.* - Ramv…" at bounding box center [456, 289] width 804 height 214
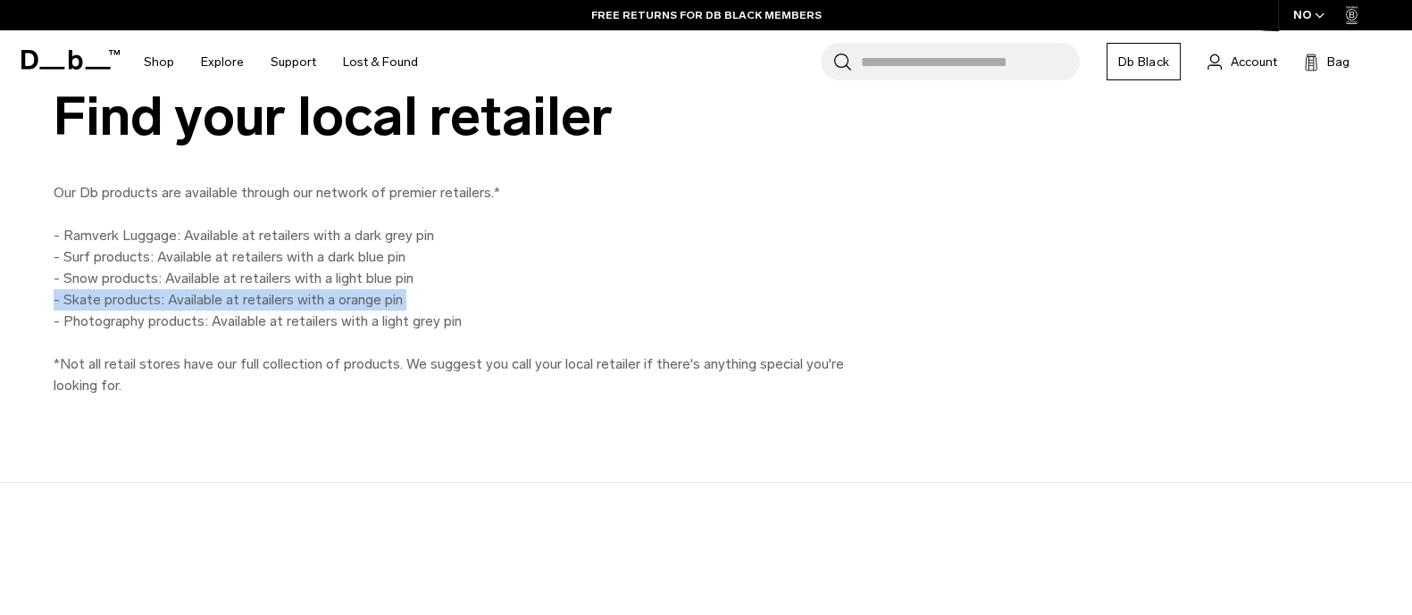
click at [207, 297] on p "Our Db products are available through our network of premier retailers.* - Ramv…" at bounding box center [456, 289] width 804 height 214
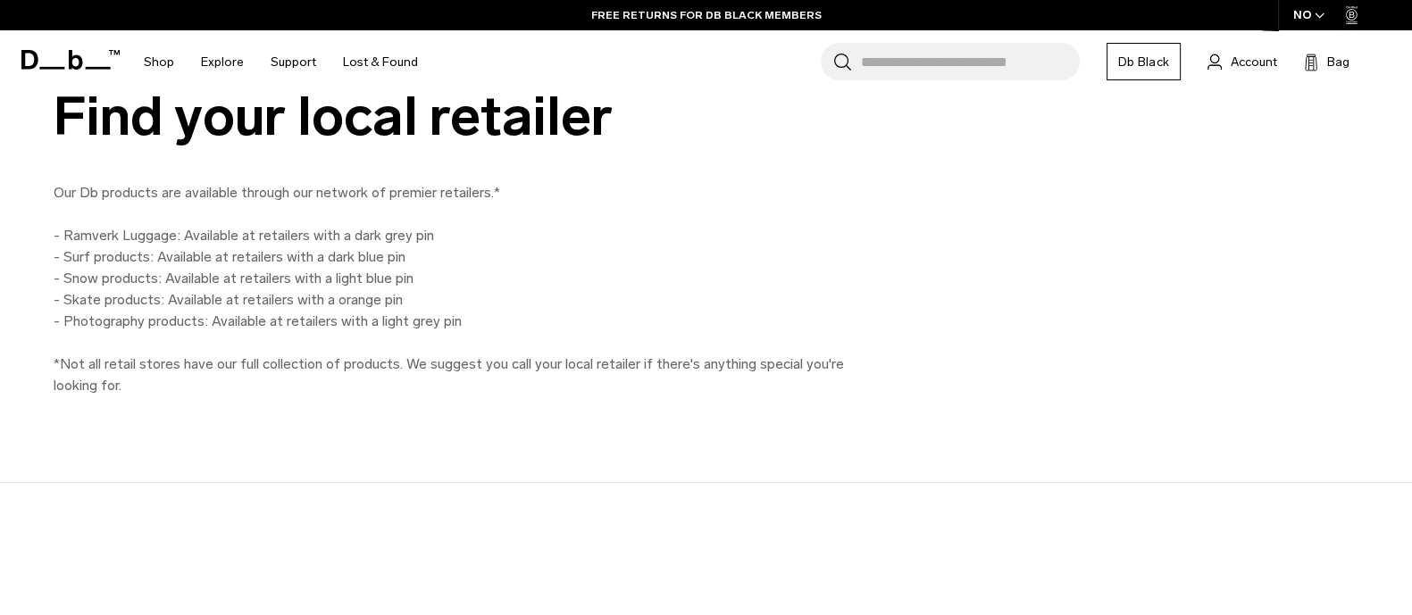
click at [213, 356] on p "Our Db products are available through our network of premier retailers.* - Ramv…" at bounding box center [456, 289] width 804 height 214
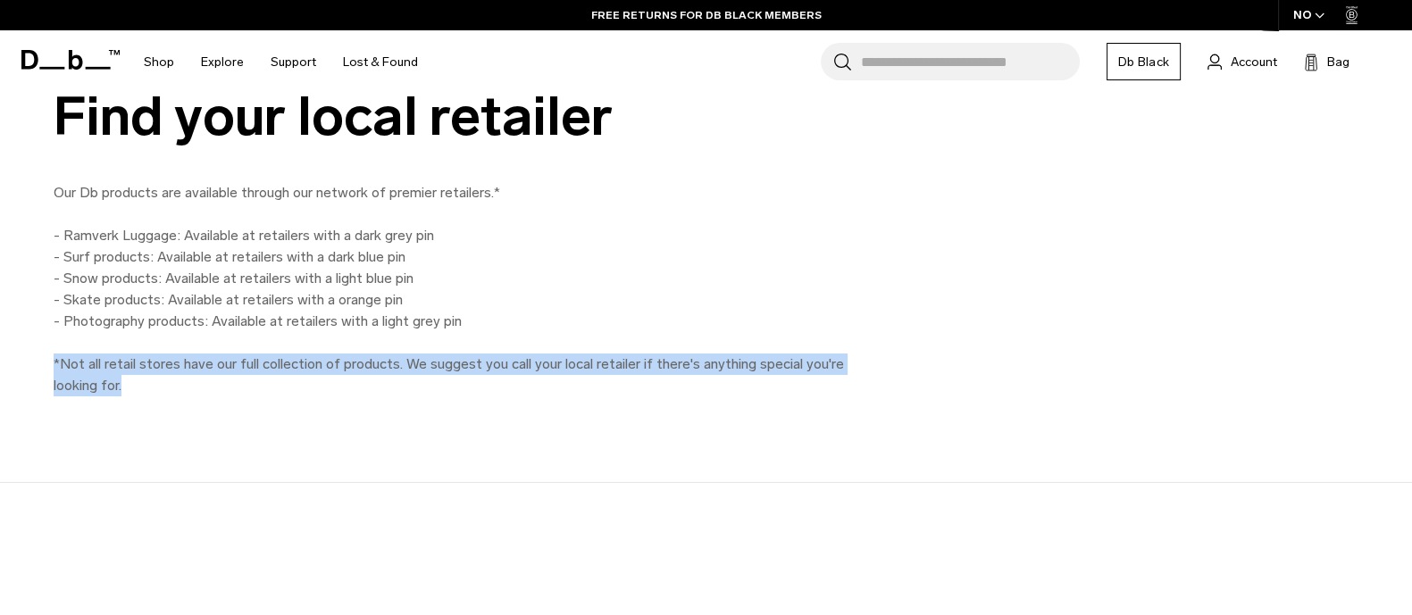
click at [213, 356] on p "Our Db products are available through our network of premier retailers.* - Ramv…" at bounding box center [456, 289] width 804 height 214
click at [651, 426] on div "Find your local retailer Our Db products are available through our network of p…" at bounding box center [706, 242] width 1412 height 482
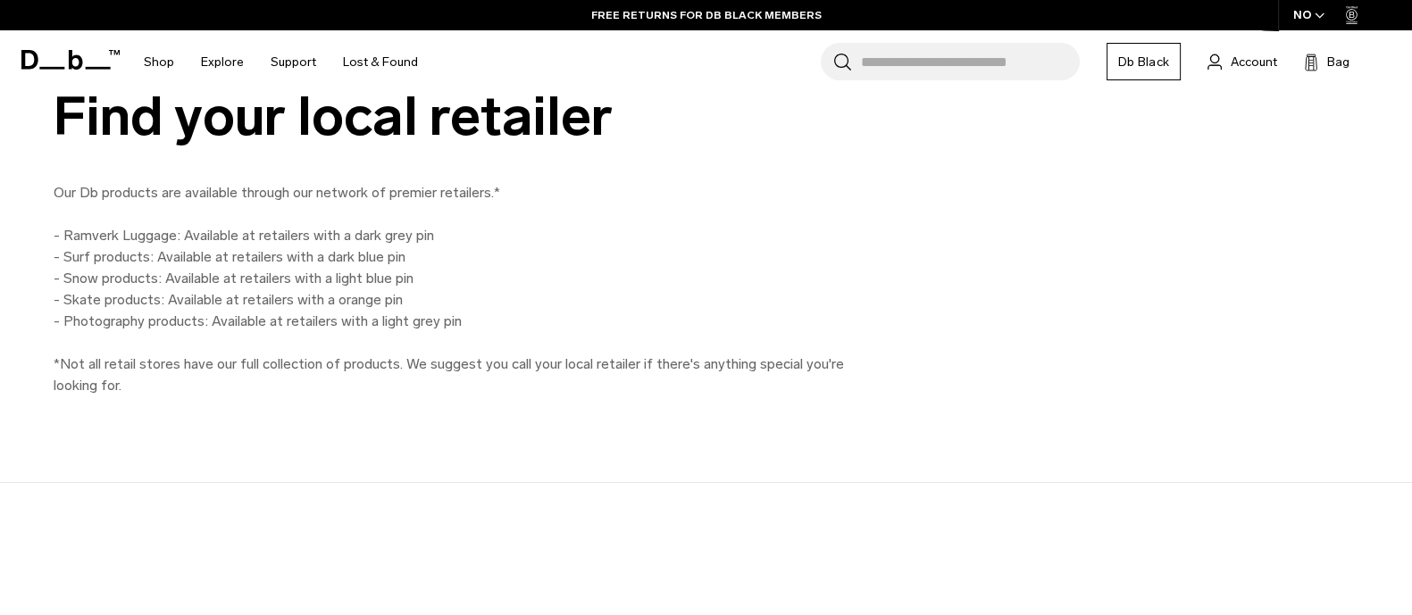
click at [242, 255] on p "Our Db products are available through our network of premier retailers.* - Ramv…" at bounding box center [456, 289] width 804 height 214
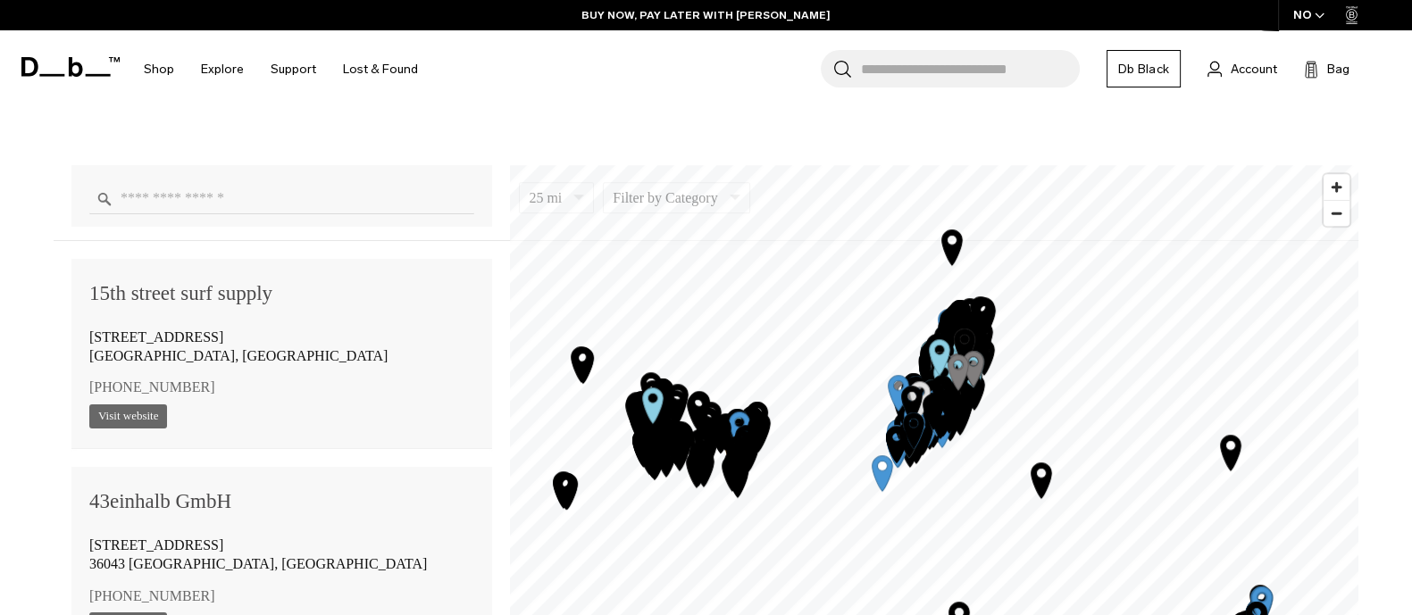
scroll to position [1228, 0]
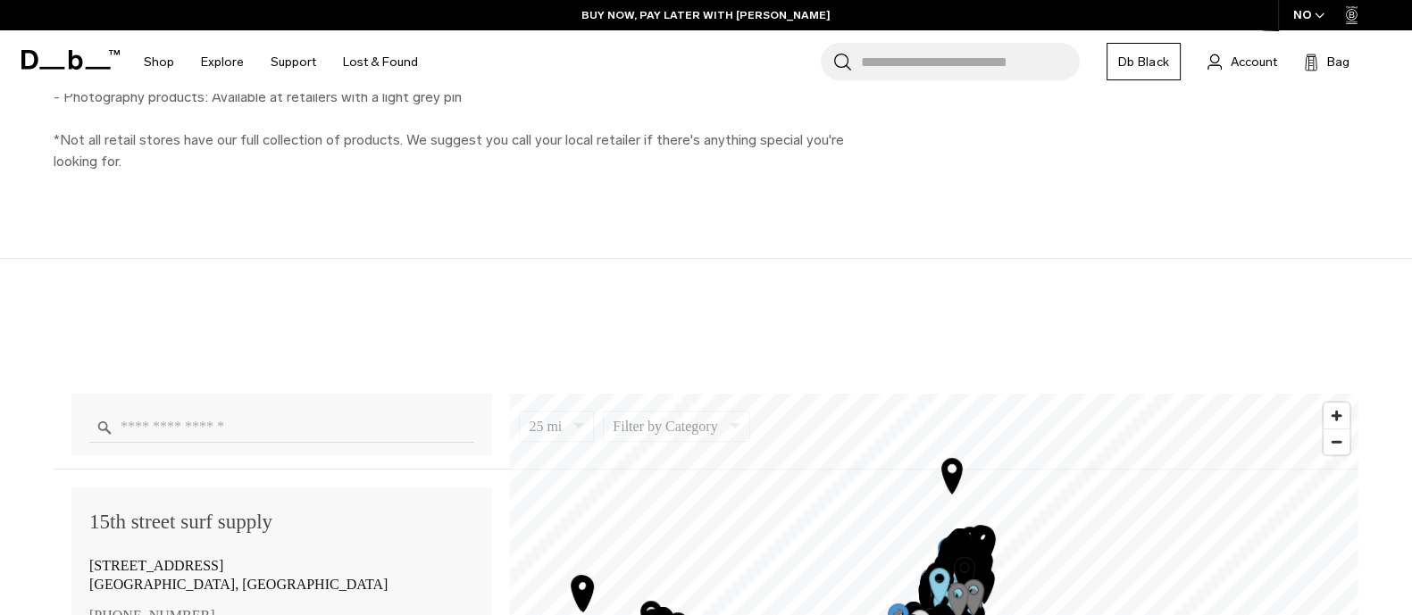
click at [982, 394] on div "1 2 3 4 5 6 7 8 9 10 11 12 13 14 15 16 17 18 19 20 21 22 23 24 25 26 27 28 29 3…" at bounding box center [934, 394] width 848 height 0
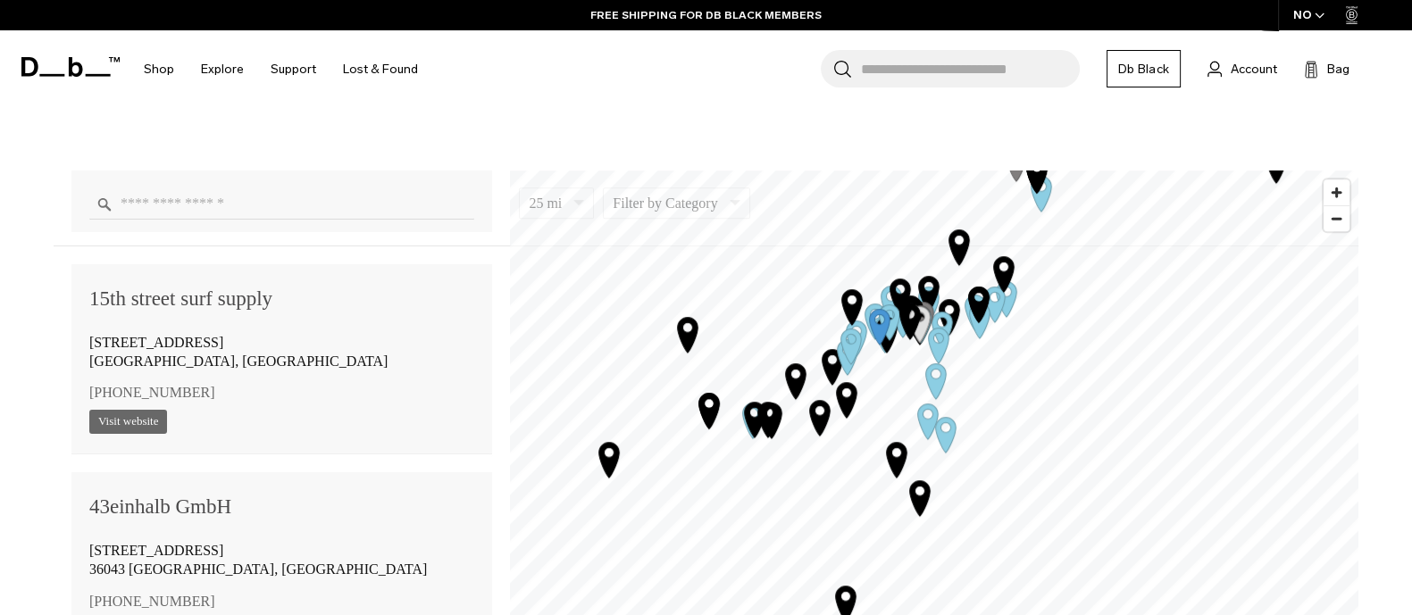
drag, startPoint x: 989, startPoint y: 328, endPoint x: 974, endPoint y: 304, distance: 28.0
click at [985, 297] on icon "Map marker" at bounding box center [979, 319] width 45 height 45
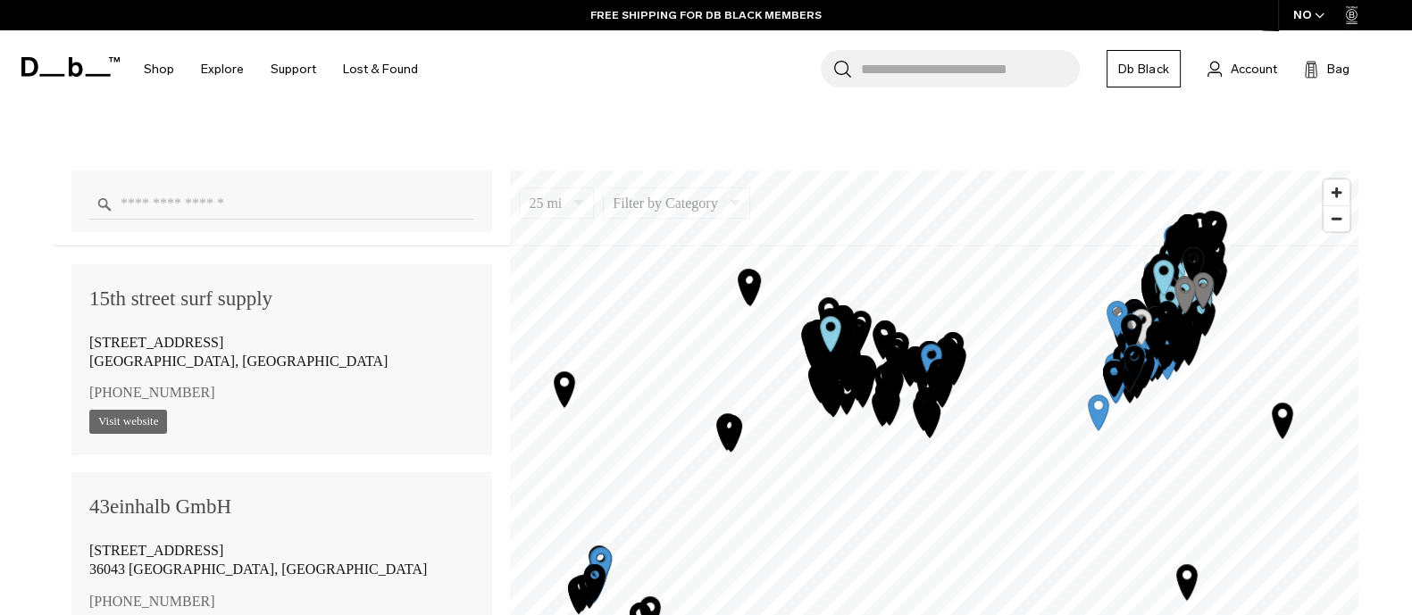
click at [903, 171] on div "1 2 3 4 5 6 7 8 9 10 11 12 13 14 15 16 17 18 19 20 21 22 23 24 25 26 27 28 29 3…" at bounding box center [934, 171] width 848 height 0
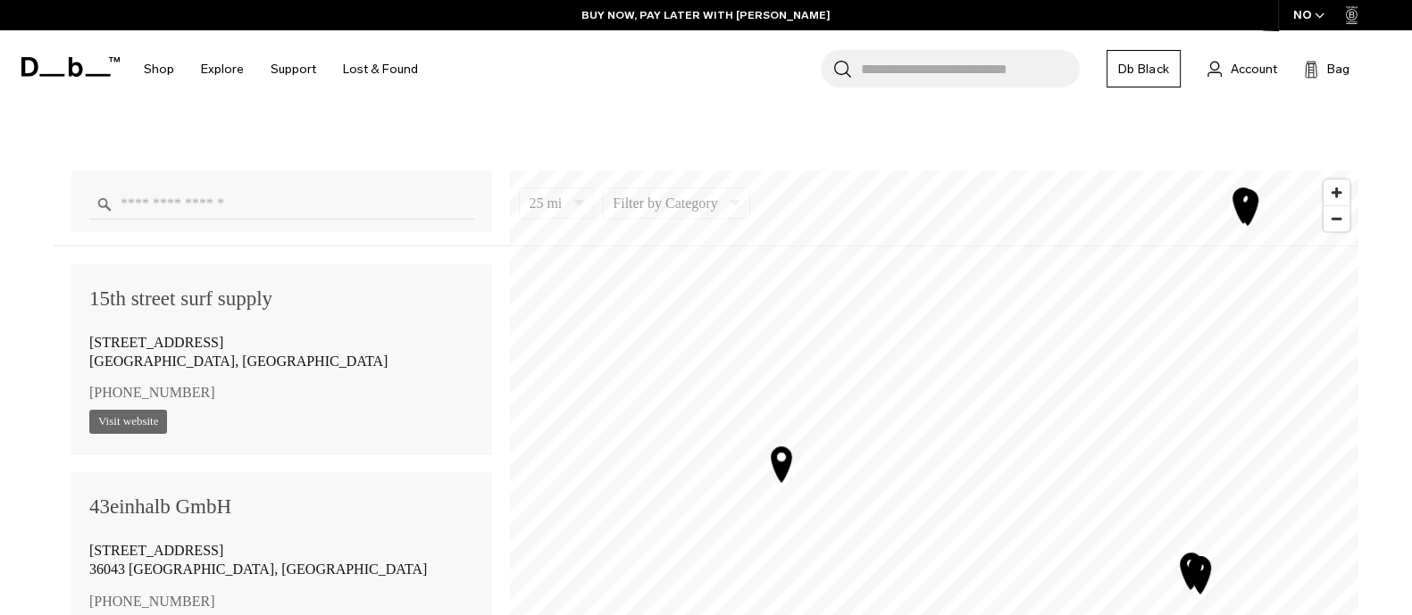
drag, startPoint x: 677, startPoint y: 438, endPoint x: 764, endPoint y: 424, distance: 87.7
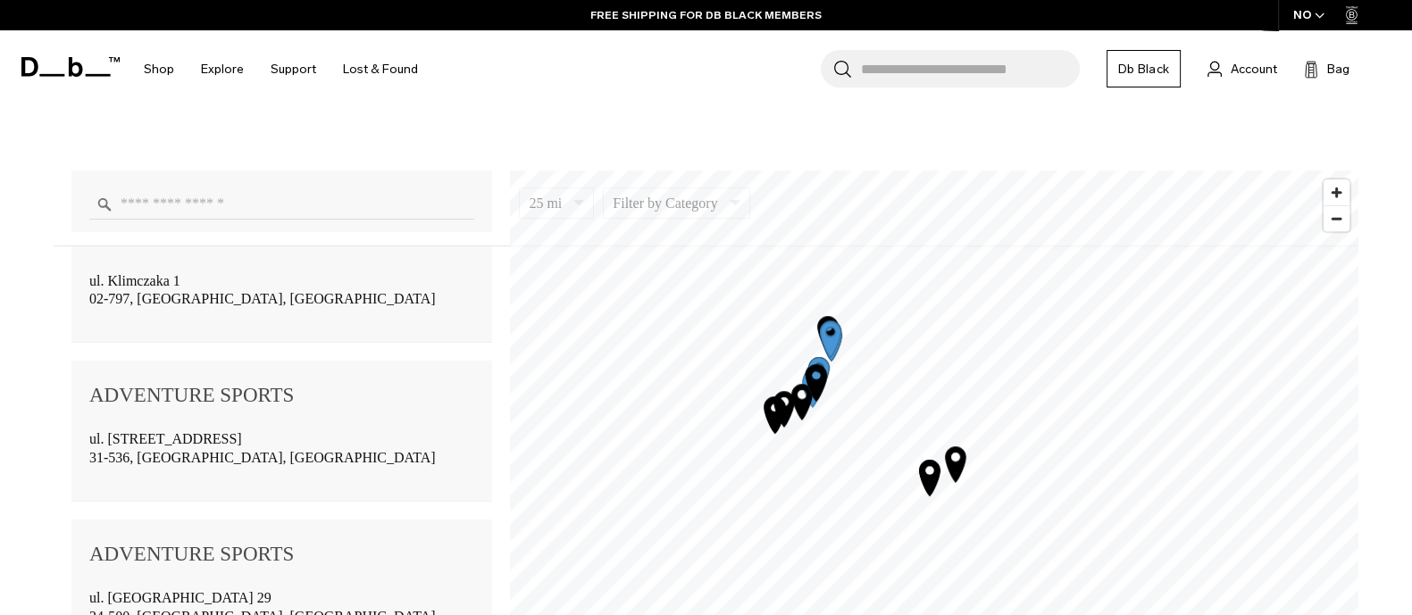
scroll to position [2568, 0]
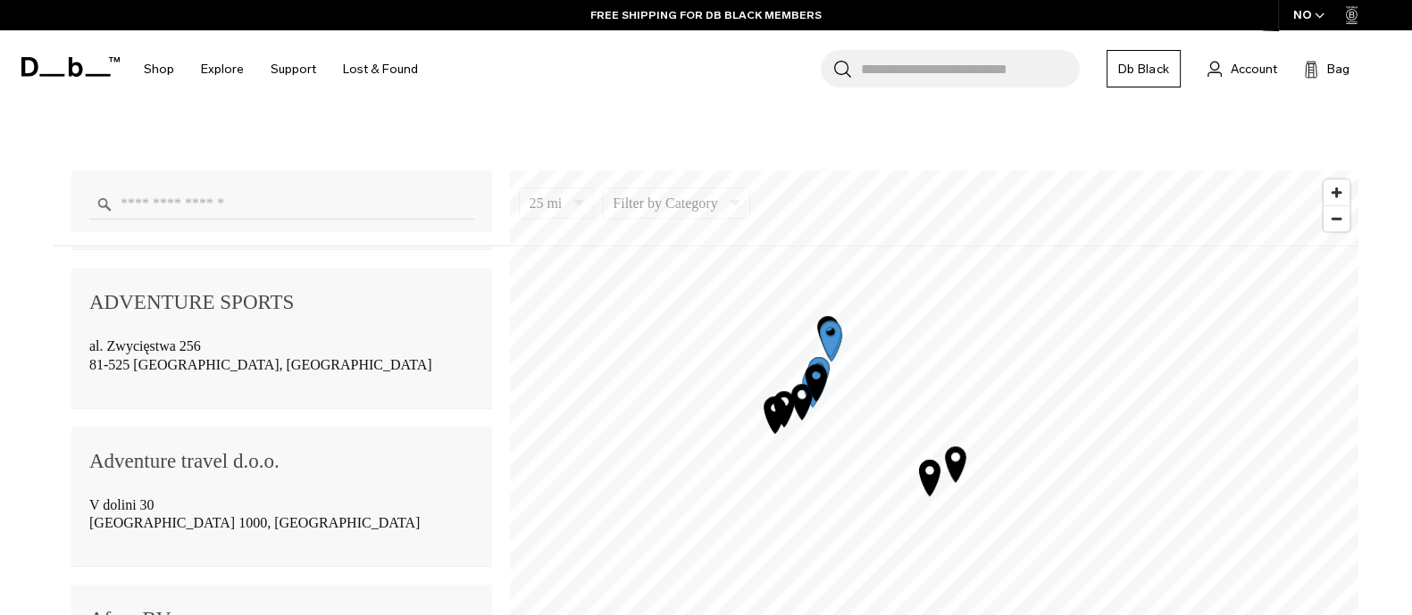
click at [205, 208] on input "Enter a location" at bounding box center [281, 203] width 385 height 31
type input "****"
click at [0, 0] on button "Clear" at bounding box center [0, 0] width 0 height 0
type input "**********"
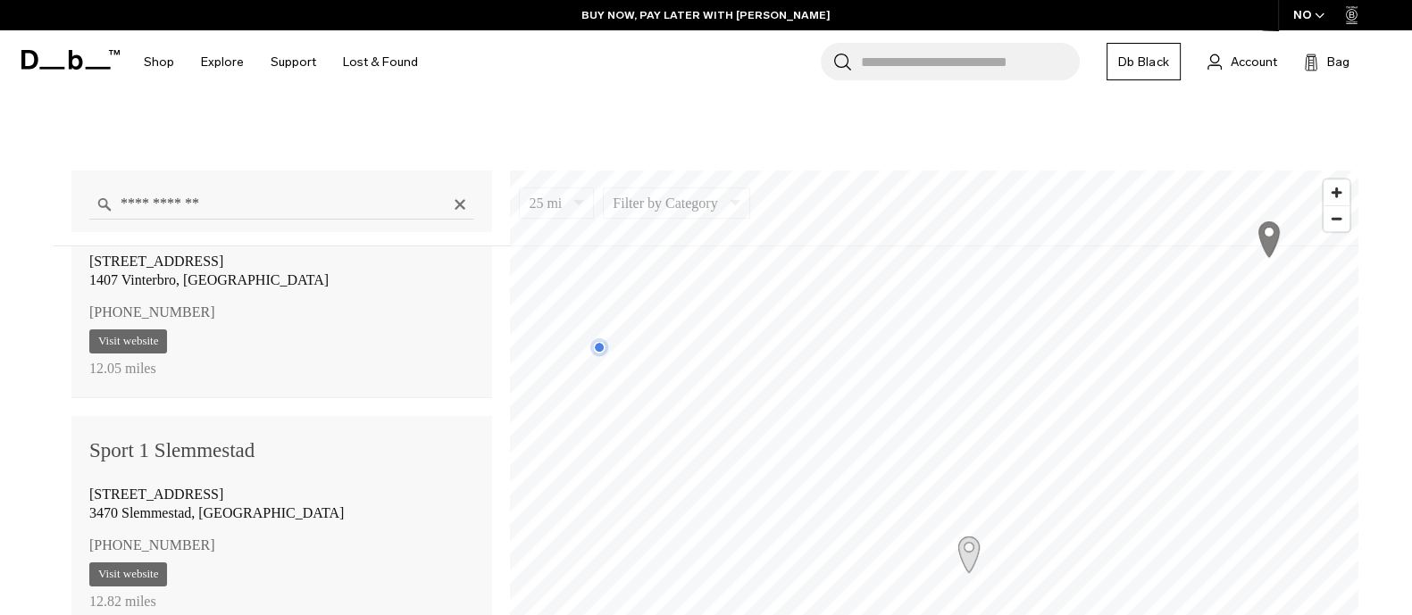
scroll to position [10941, 0]
